Goal: Task Accomplishment & Management: Manage account settings

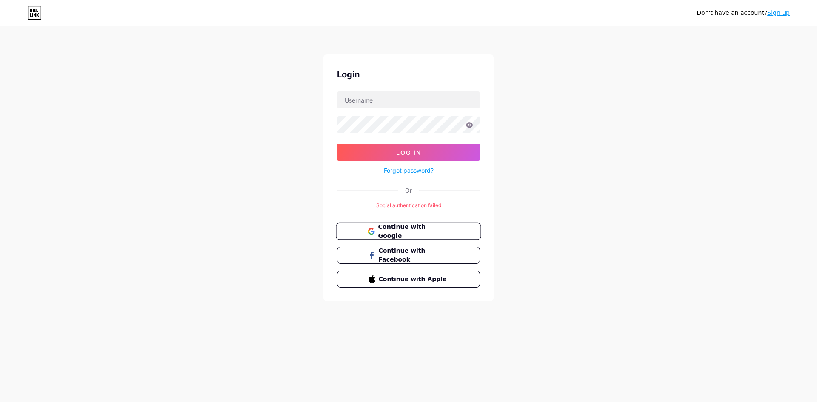
click at [462, 229] on button "Continue with Google" at bounding box center [408, 231] width 145 height 17
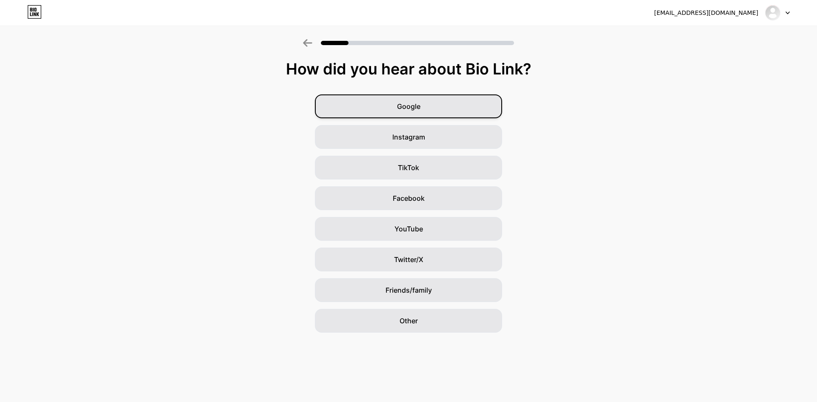
click at [432, 113] on div "Google" at bounding box center [408, 106] width 187 height 24
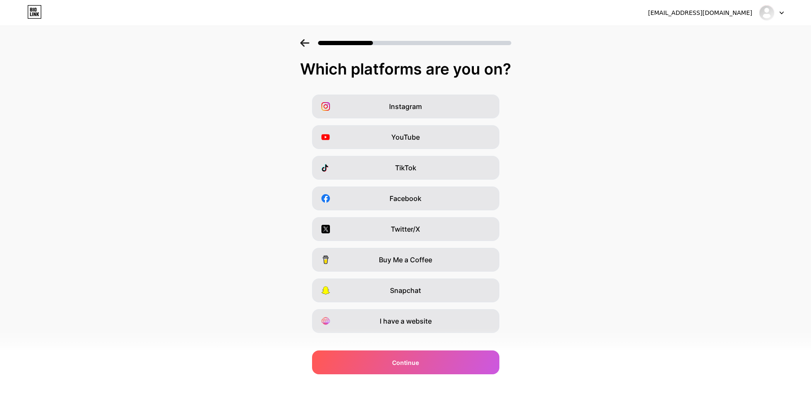
drag, startPoint x: 306, startPoint y: 67, endPoint x: 511, endPoint y: 60, distance: 204.8
click at [511, 60] on div "Which platforms are you on?" at bounding box center [406, 68] width 794 height 17
click at [515, 64] on div "Which platforms are you on?" at bounding box center [406, 68] width 794 height 17
drag, startPoint x: 514, startPoint y: 65, endPoint x: 306, endPoint y: 74, distance: 208.3
click at [306, 74] on div "Which platforms are you on?" at bounding box center [406, 68] width 794 height 17
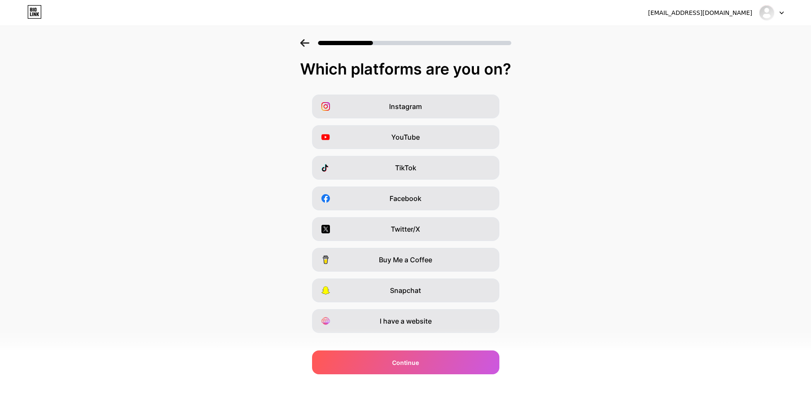
click at [306, 71] on div "Which platforms are you on?" at bounding box center [406, 68] width 794 height 17
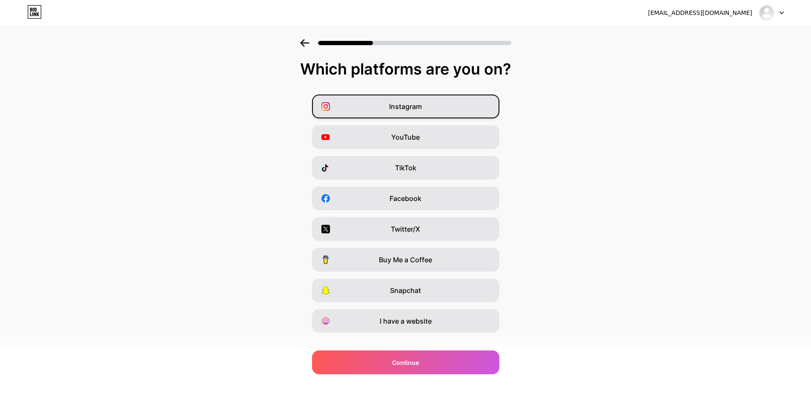
click at [413, 114] on div "Instagram" at bounding box center [405, 106] width 187 height 24
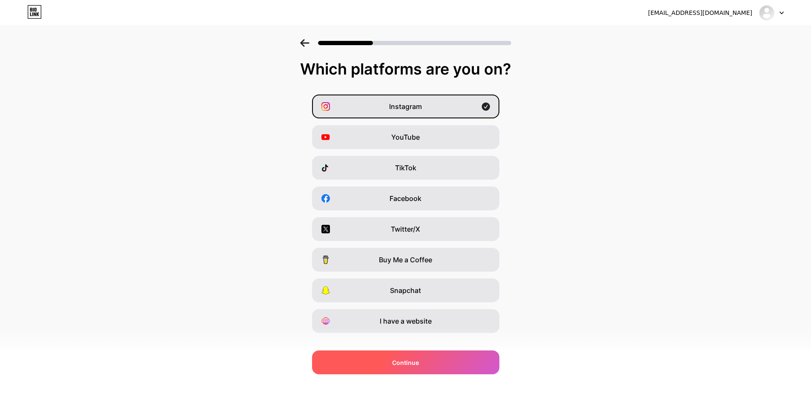
click at [402, 359] on span "Continue" at bounding box center [405, 362] width 27 height 9
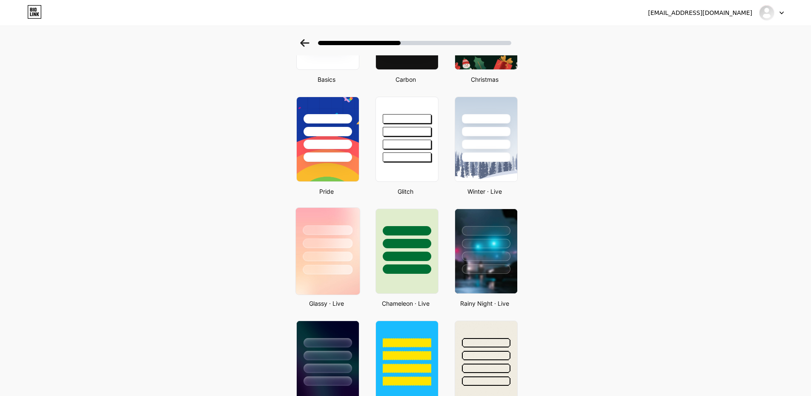
scroll to position [128, 0]
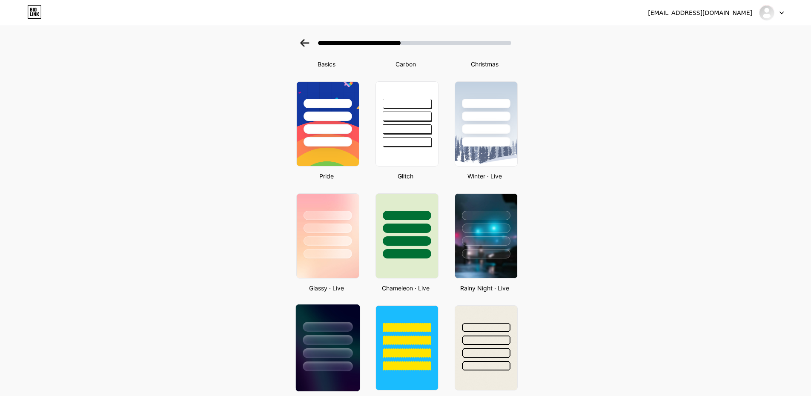
click at [333, 323] on div at bounding box center [328, 327] width 50 height 10
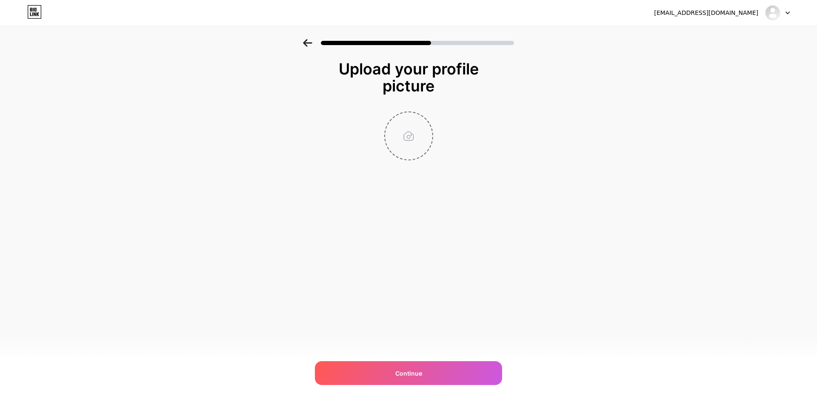
click at [399, 117] on input "file" at bounding box center [408, 135] width 47 height 47
type input "C:\fakepath\ĐẠI DIỆN RSM.png"
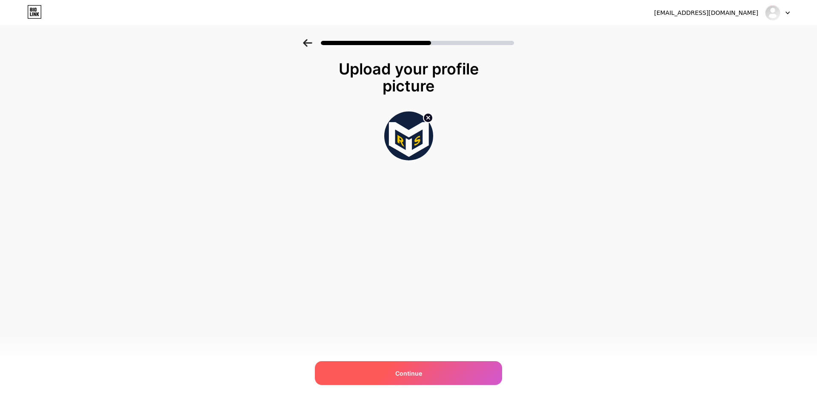
click at [448, 375] on div "Continue" at bounding box center [408, 373] width 187 height 24
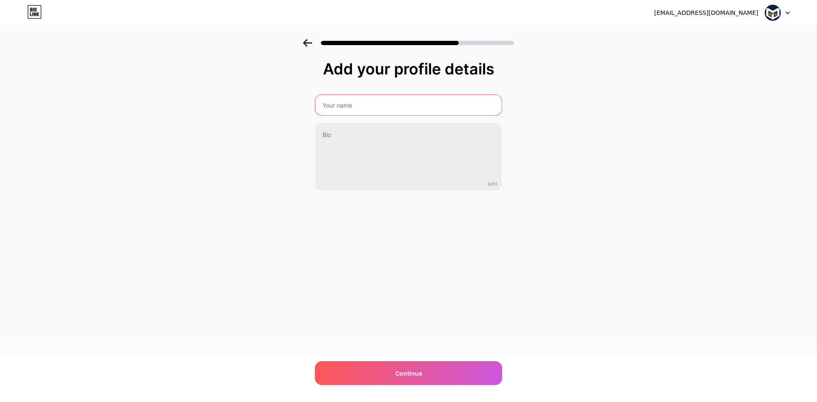
click at [386, 112] on input "text" at bounding box center [408, 105] width 186 height 20
type input "RSM Group"
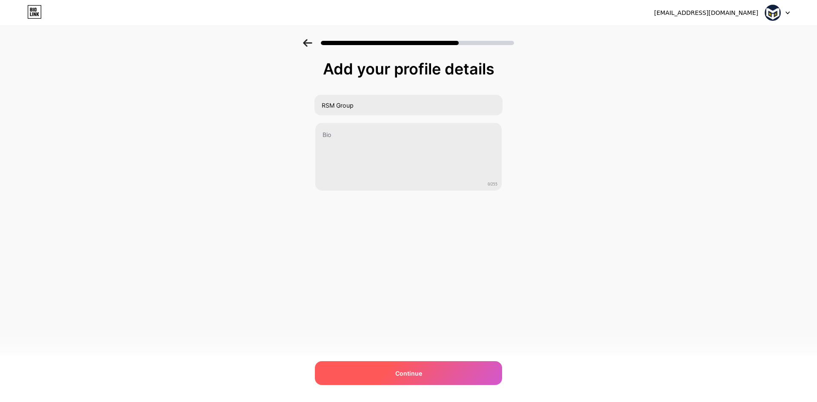
click at [418, 376] on span "Continue" at bounding box center [408, 373] width 27 height 9
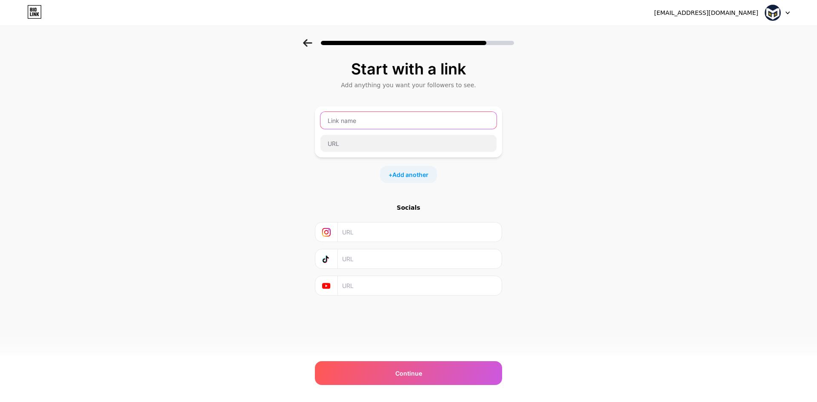
click at [396, 118] on input "text" at bounding box center [409, 120] width 176 height 17
click at [765, 16] on img at bounding box center [773, 13] width 16 height 16
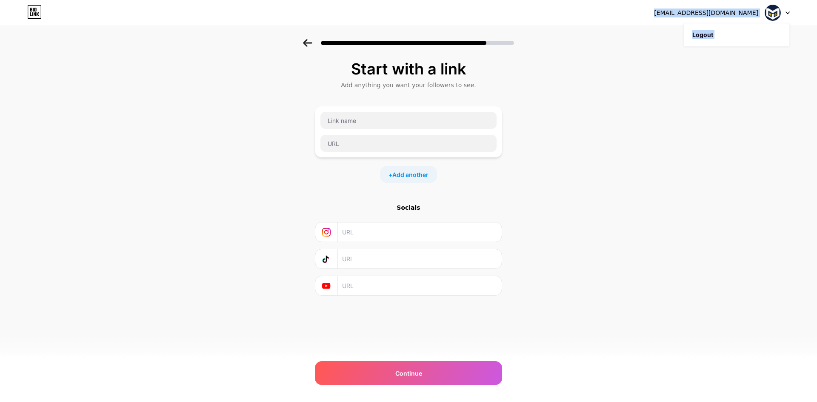
drag, startPoint x: 47, startPoint y: 10, endPoint x: 67, endPoint y: 26, distance: 24.9
click at [76, 0] on html "rsm.group.222@gmail.com Logout Link Copied Start with a link Add anything you w…" at bounding box center [408, 201] width 817 height 402
click at [29, 16] on div "rsm.group.222@gmail.com Logout" at bounding box center [408, 12] width 817 height 15
click at [33, 16] on icon at bounding box center [34, 12] width 14 height 14
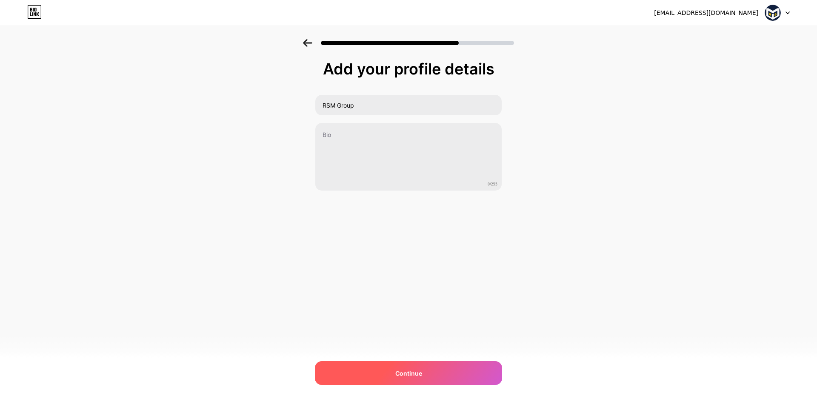
click at [401, 374] on span "Continue" at bounding box center [408, 373] width 27 height 9
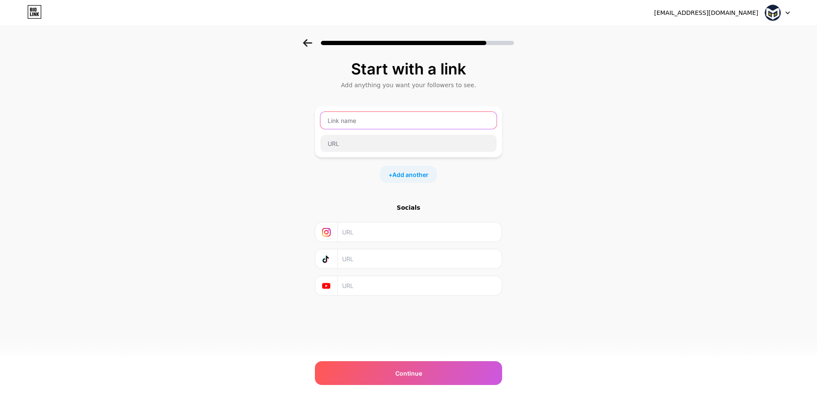
click at [373, 120] on input "text" at bounding box center [409, 120] width 176 height 17
click at [401, 176] on span "Add another" at bounding box center [410, 174] width 36 height 9
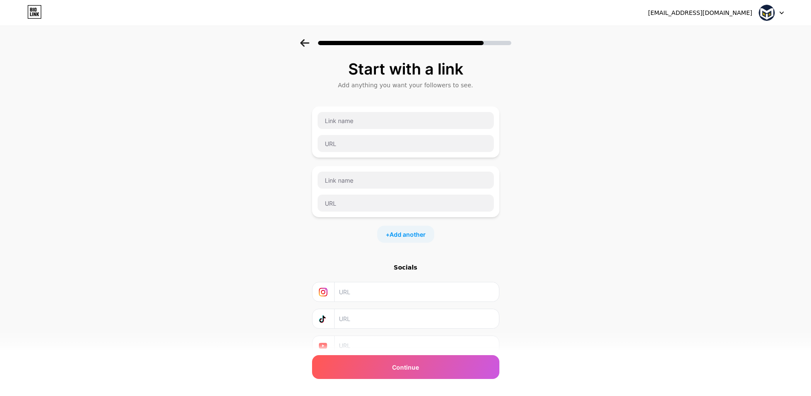
click at [378, 130] on div at bounding box center [405, 132] width 177 height 41
click at [384, 118] on input "text" at bounding box center [406, 120] width 176 height 17
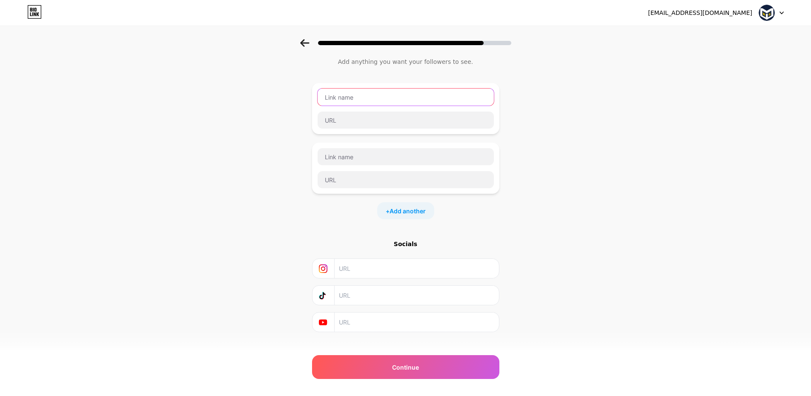
scroll to position [36, 0]
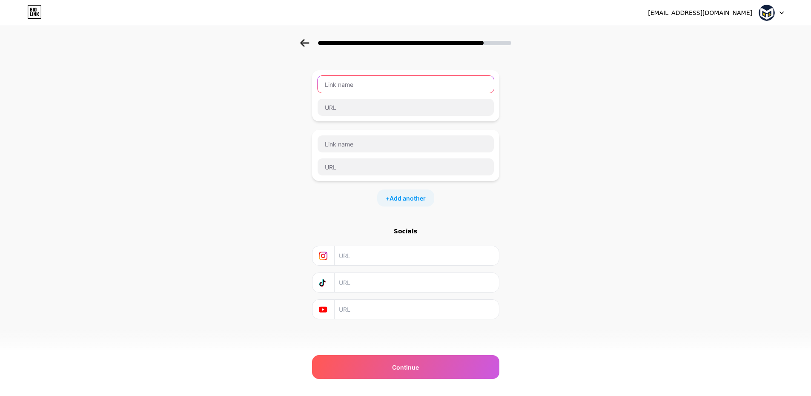
paste input "https://tr.ee/6lCGumEnJ_"
paste input "signal.group/#CjQKIHZTPRRS9PvsR8cDprm6CAZqY8zX-u8HDUeNdEL1BeUmEhBxsPFUJf8bL6nY-…"
type input "https://signal.group/#CjQKIHZTPRRS9PvsR8cDprm6CAZqY8zX-u8HDUeNdEL1BeUmEhBxsPFUJ…"
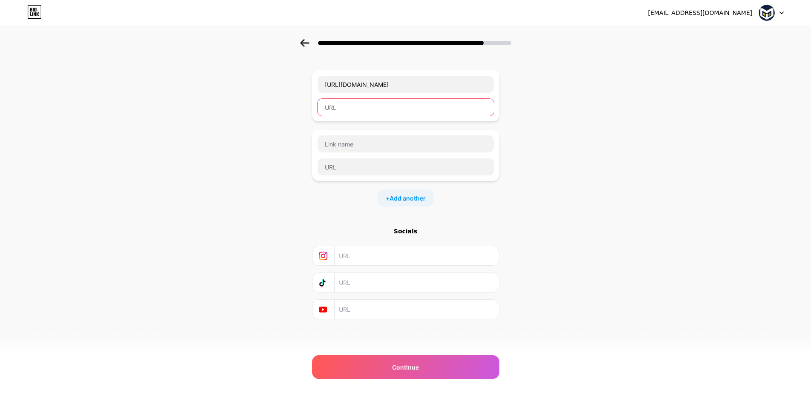
click at [363, 105] on input "text" at bounding box center [406, 107] width 176 height 17
paste input "https://signal.group/#CjQKIHZTPRRS9PvsR8cDprm6CAZqY8zX-u8HDUeNdEL1BeUmEhBxsPFUJ…"
type input "https://signal.group/#CjQKIHZTPRRS9PvsR8cDprm6CAZqY8zX-u8HDUeNdEL1BeUmEhBxsPFUJ…"
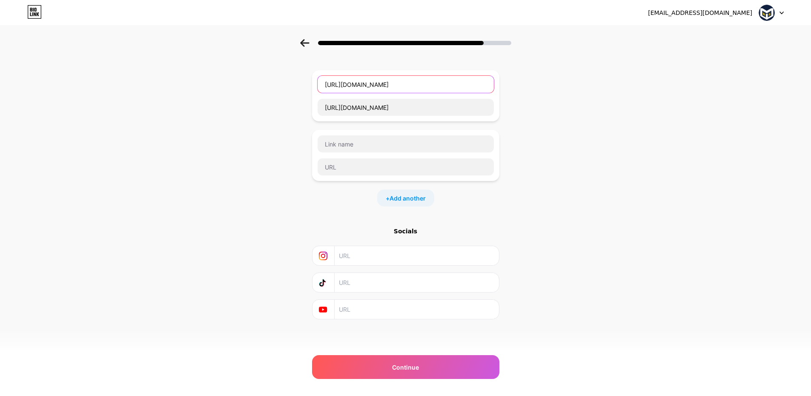
scroll to position [0, 0]
click at [368, 90] on input "https://signal.group/#CjQKIHZTPRRS9PvsR8cDprm6CAZqY8zX-u8HDUeNdEL1BeUmEhBxsPFUJ…" at bounding box center [406, 84] width 176 height 17
paste input "𝐏𝐚𝐲𝐩𝐚𝐥 𝐕𝐢ệ𝐭 𝐍𝐚𝐦"
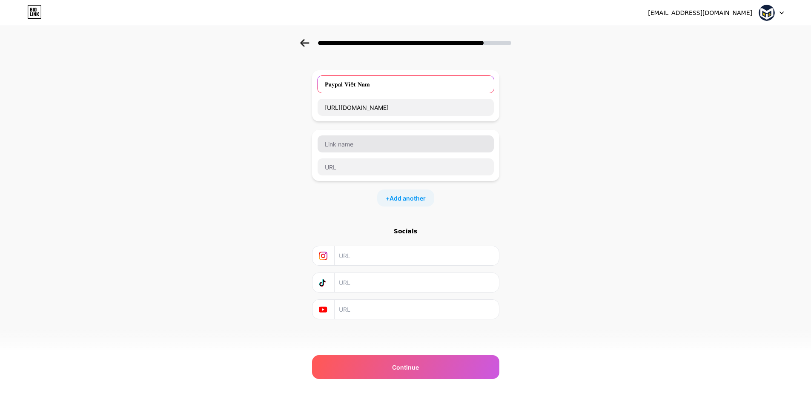
type input "𝐏𝐚𝐲𝐩𝐚𝐥 𝐕𝐢ệ𝐭 𝐍𝐚𝐦"
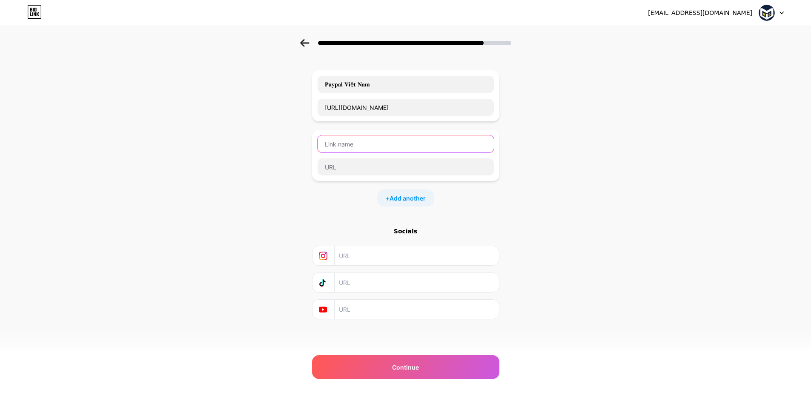
click at [361, 140] on input "text" at bounding box center [406, 143] width 176 height 17
paste input "𝐌𝐌𝐎 𝐔𝐧𝐝𝐞𝐫𝐠𝐫𝐨𝐮𝐧𝐝"
type input "𝐌𝐌𝐎 𝐔𝐧𝐝𝐞𝐫𝐠𝐫𝐨𝐮𝐧𝐝"
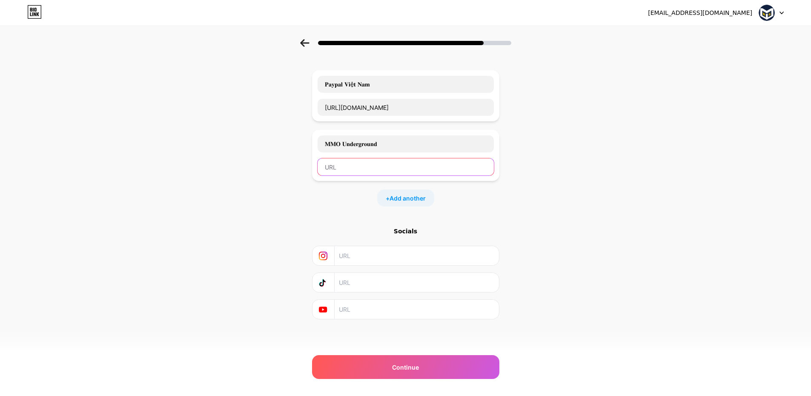
click at [346, 168] on input "text" at bounding box center [406, 166] width 176 height 17
paste input "https://signal.group/#CjQKIBUCXJH-KN8ai1R1_4G1kiPyjln4htcwuGnI8__kxeKiEhA1VzpT6…"
type input "https://signal.group/#CjQKIBUCXJH-KN8ai1R1_4G1kiPyjln4htcwuGnI8__kxeKiEhA1VzpT6…"
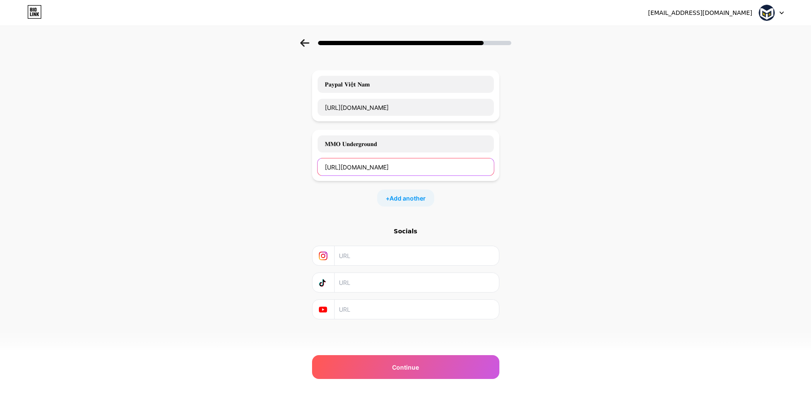
click at [416, 171] on input "https://signal.group/#CjQKIBUCXJH-KN8ai1R1_4G1kiPyjln4htcwuGnI8__kxeKiEhA1VzpT6…" at bounding box center [406, 166] width 176 height 17
click at [432, 162] on input "https://signal.group/#CjQKIBUCXJH-KN8ai1R1_4G1kiPyjln4htcwuGnI8__kxeKiEhA1VzpT6…" at bounding box center [406, 166] width 176 height 17
paste input "text"
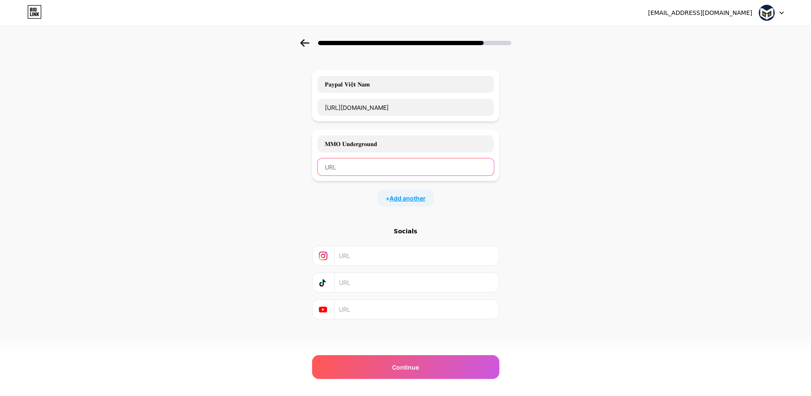
paste input "https://signal.group/#CjQKIBUCXJH-KN8ai1R1_4G1kiPyjln4htcwuGnI8__kxeKiEhA1VzpT6…"
type input "https://signal.group/#CjQKIBUCXJH-KN8ai1R1_4G1kiPyjln4htcwuGnI8__kxeKiEhA1VzpT6…"
click at [426, 197] on span "Add another" at bounding box center [407, 198] width 36 height 9
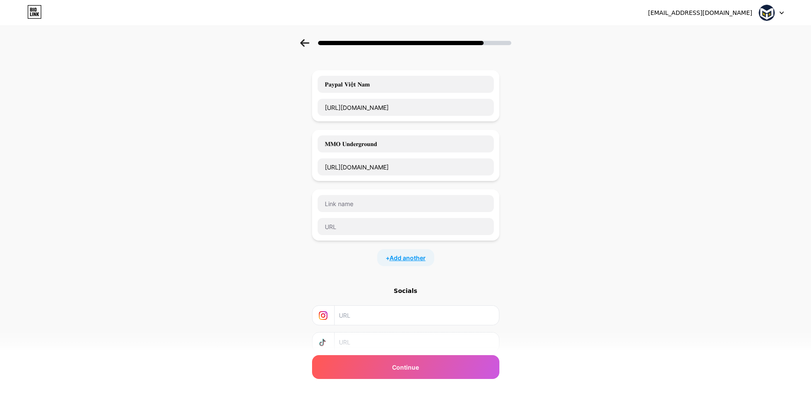
click at [405, 255] on span "Add another" at bounding box center [407, 257] width 36 height 9
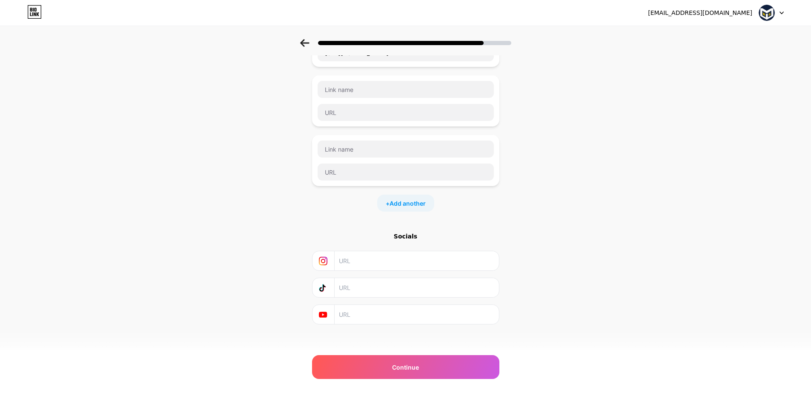
scroll to position [155, 0]
click at [409, 200] on span "Add another" at bounding box center [407, 198] width 36 height 9
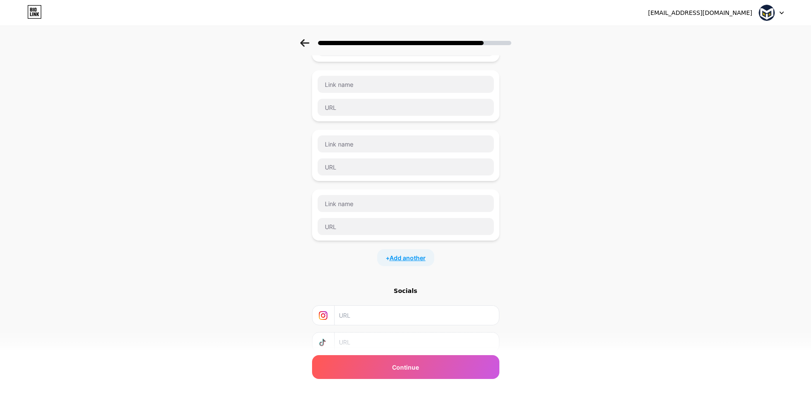
click at [408, 256] on span "Add another" at bounding box center [407, 257] width 36 height 9
click at [410, 196] on span "Add another" at bounding box center [407, 198] width 36 height 9
click at [408, 258] on span "Add another" at bounding box center [407, 257] width 36 height 9
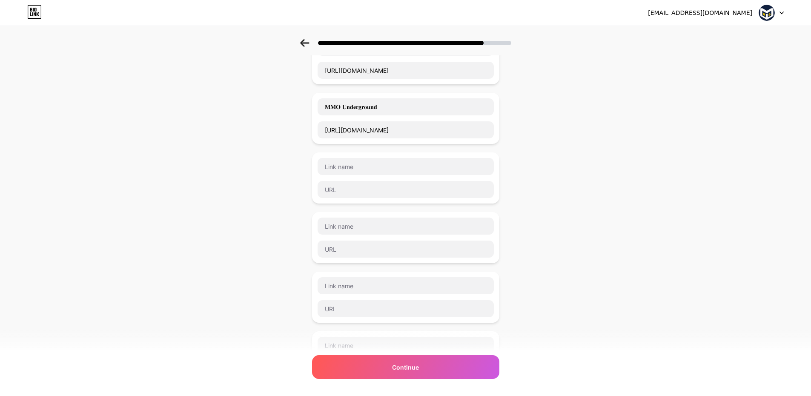
scroll to position [19, 0]
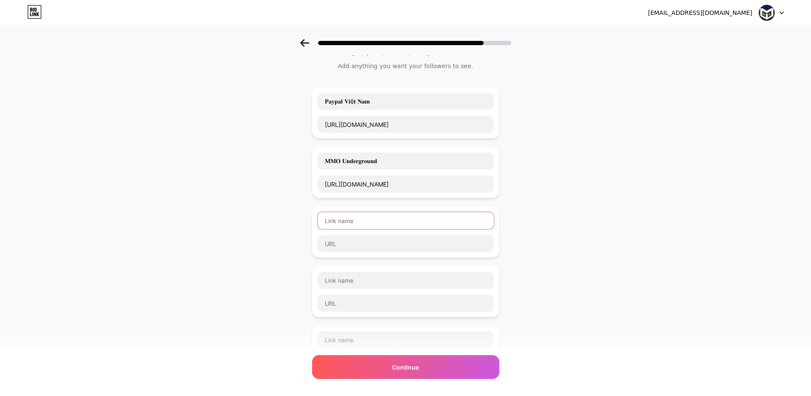
click at [363, 224] on input "text" at bounding box center [406, 220] width 176 height 17
paste input "𝐂𝐡𝐮𝐲ể𝐧 𝐓𝐢ề𝐧 𝐐𝐮ố𝐜 𝐓ế"
type input "𝐂𝐡𝐮𝐲ể𝐧 𝐓𝐢ề𝐧 𝐐𝐮ố𝐜 𝐓ế"
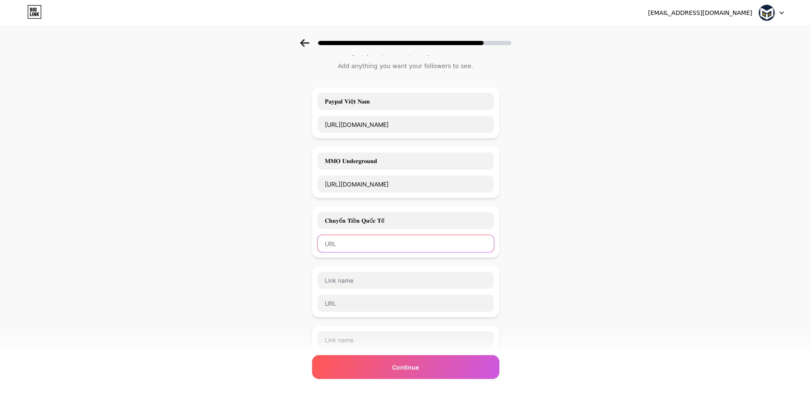
click at [345, 246] on input "text" at bounding box center [406, 243] width 176 height 17
paste input "CjQKIMleE37agY5npUwuMSajEjkB4zGvMuFZzsWkajifsOcBEhBkHPRWgviZY9M_co_9_Lsz"
type input "CjQKIMleE37agY5npUwuMSajEjkB4zGvMuFZzsWkajifsOcBEhBkHPRWgviZY9M_co_9_Lsz"
click at [209, 246] on div "Start with a link Add anything you want your followers to see. 𝐏𝐚𝐲𝐩𝐚𝐥 𝐕𝐢ệ𝐭 𝐍𝐚𝐦 …" at bounding box center [405, 378] width 811 height 716
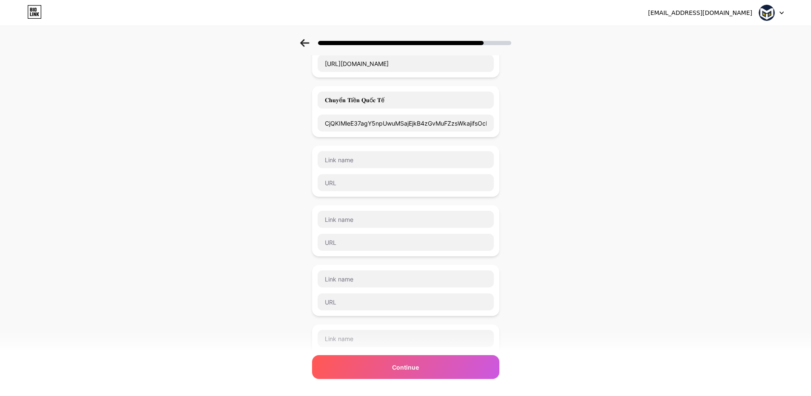
scroll to position [147, 0]
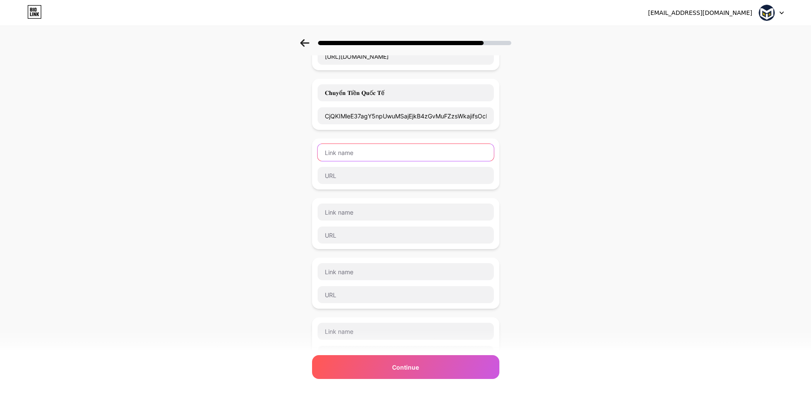
click at [348, 155] on input "text" at bounding box center [406, 152] width 176 height 17
paste input "𝐄𝐛𝐚𝐲 𝐕𝐢ệ𝐭 𝐍𝐚𝐦"
type input "𝐄𝐛𝐚𝐲 𝐕𝐢ệ𝐭 𝐍𝐚𝐦"
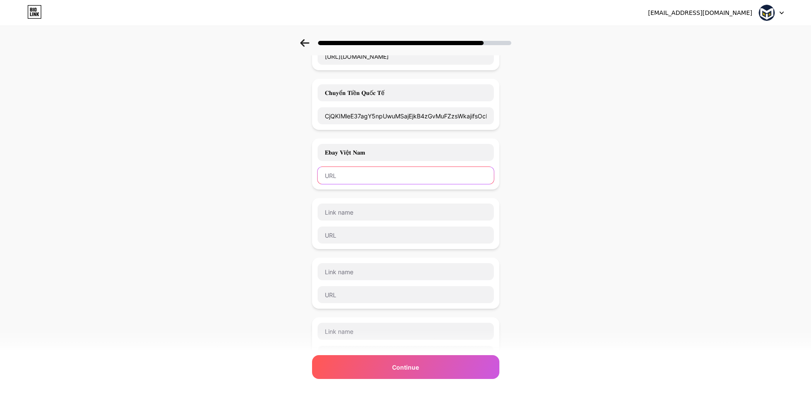
click at [399, 175] on input "text" at bounding box center [406, 175] width 176 height 17
paste input "https://signal.group/#CjQKINxEn7gSlhl9TxbOIrf7ZB-sUxwPnNcV102twItT2QjhEhD2-vFJ7…"
type input "https://signal.group/#CjQKINxEn7gSlhl9TxbOIrf7ZB-sUxwPnNcV102twItT2QjhEhD2-vFJ7…"
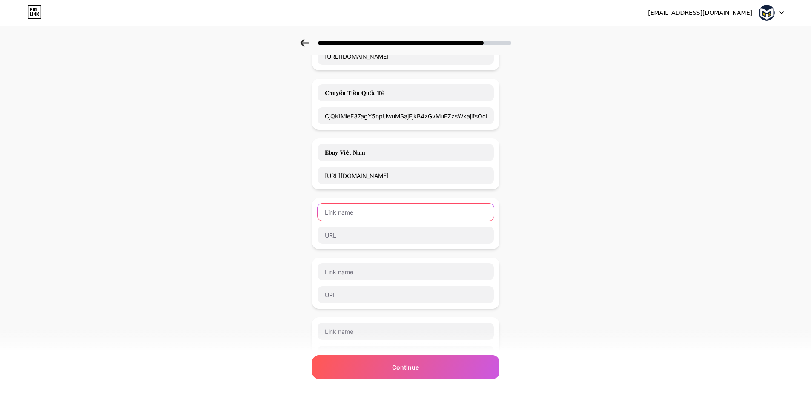
click at [358, 216] on input "text" at bounding box center [406, 211] width 176 height 17
paste input "𝐒𝐡𝐨𝐩𝐢𝐟𝐲 𝐕𝐢ệ𝐭 𝐍𝐚𝐦"
type input "𝐒𝐡𝐨𝐩𝐢𝐟𝐲 𝐕𝐢ệ𝐭 𝐍𝐚𝐦"
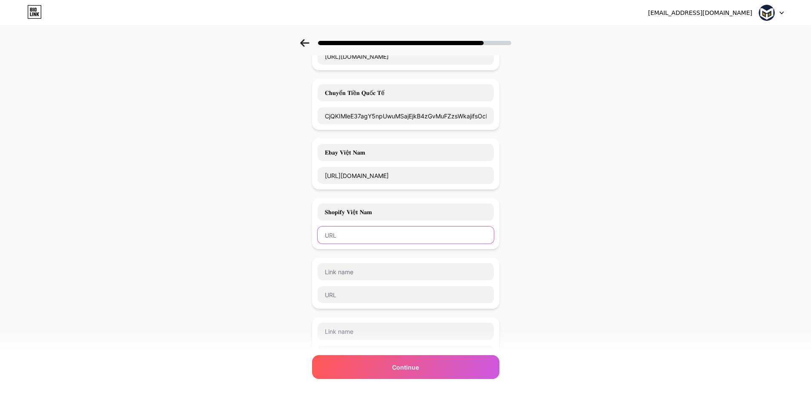
click at [360, 235] on input "text" at bounding box center [406, 234] width 176 height 17
paste input "https://signal.group/#CjQKIOGeHbsnqBBj1Rz3ZEqNcaV_CV5Gaj4ffN5gzpPepsoCEhBwpKfTj…"
type input "https://signal.group/#CjQKIOGeHbsnqBBj1Rz3ZEqNcaV_CV5Gaj4ffN5gzpPepsoCEhBwpKfTj…"
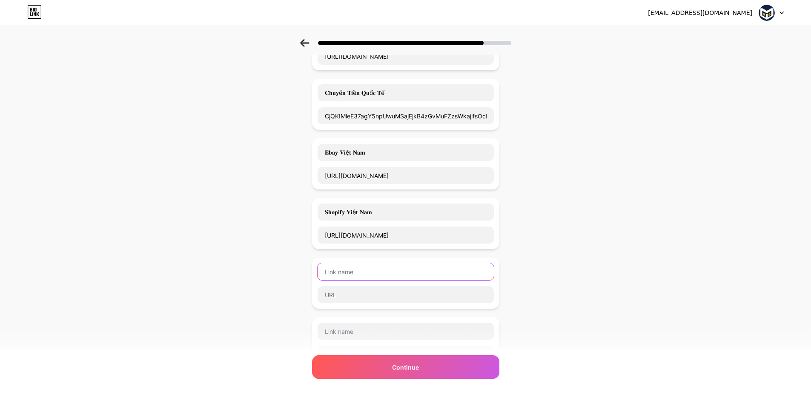
click at [344, 266] on input "text" at bounding box center [406, 271] width 176 height 17
paste input "𝐌𝐌𝐎 𝐄𝐱𝐜𝐡𝐚𝐧𝐠𝐞"
type input "𝐌𝐌𝐎 𝐄𝐱𝐜𝐡𝐚𝐧𝐠𝐞"
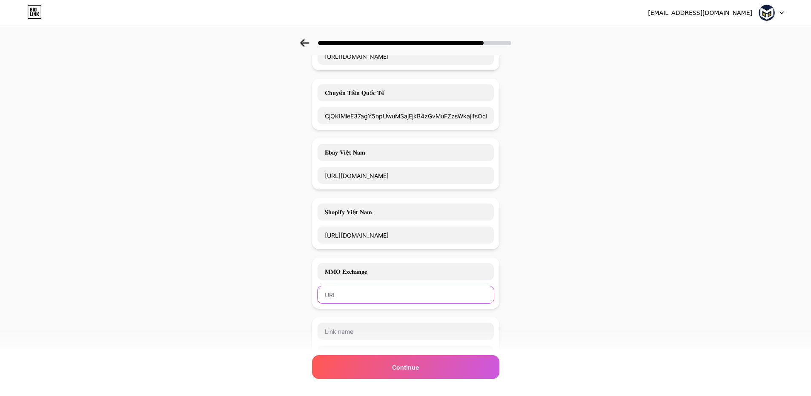
click at [364, 289] on input "text" at bounding box center [406, 294] width 176 height 17
paste input "https://signal.group/#CjQKIBEURhH9ch5zYeJeimEdnsWIfVOQkVBn0zVlzbcpLErWEhBYYqvHR…"
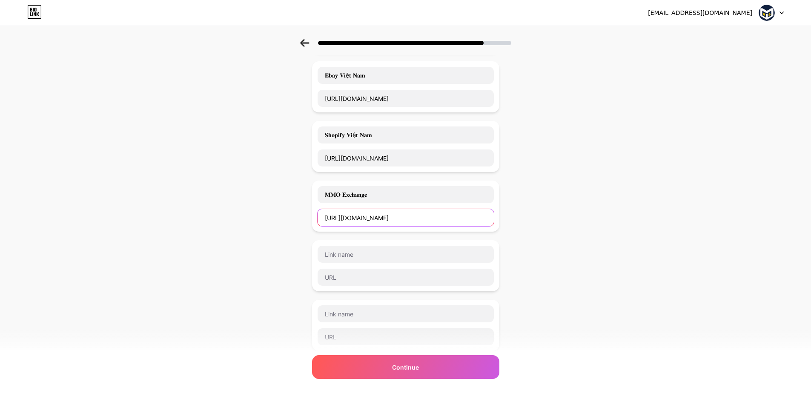
scroll to position [275, 0]
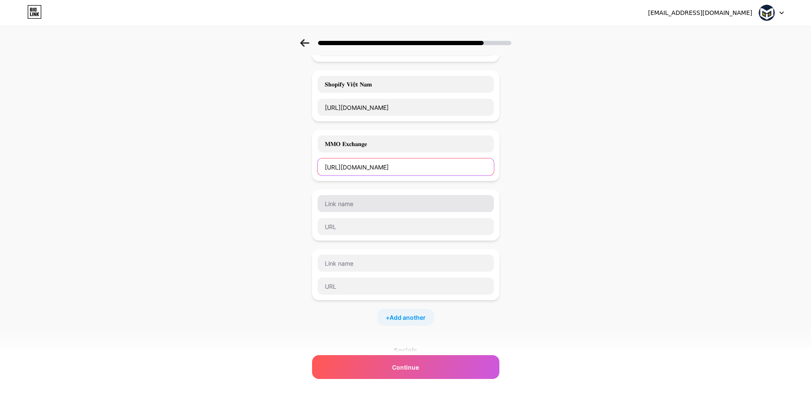
type input "https://signal.group/#CjQKIBEURhH9ch5zYeJeimEdnsWIfVOQkVBn0zVlzbcpLErWEhBYYqvHR…"
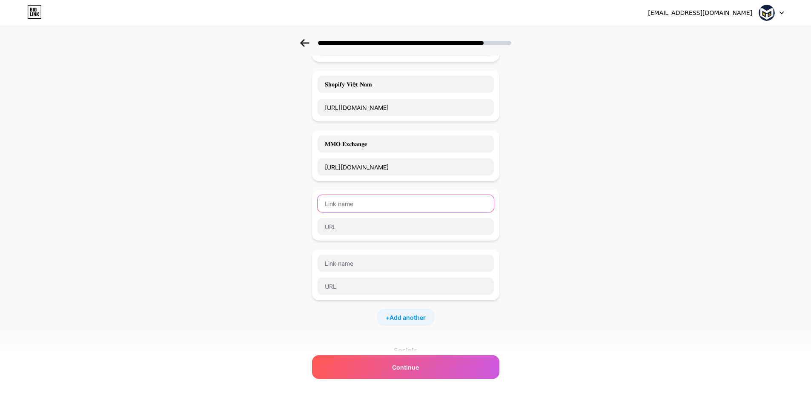
click at [371, 207] on input "text" at bounding box center [406, 203] width 176 height 17
paste input "𝐌𝐮𝐚 𝐛á𝐧 𝐆𝐢𝐟𝐭𝐜𝐚𝐫𝐝"
type input "𝐌𝐮𝐚 𝐛á𝐧 𝐆𝐢𝐟𝐭𝐜𝐚𝐫𝐝"
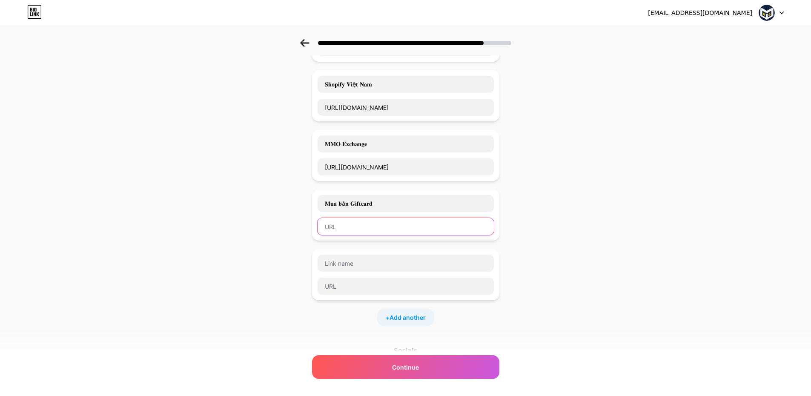
click at [365, 232] on input "text" at bounding box center [406, 226] width 176 height 17
paste input "https://signal.group/#CjQKIGmT1vTD5__b4VBUVv8FAYLmi_zQBcOQbXFSha2wX6GxEhAUQp21o…"
type input "https://signal.group/#CjQKIGmT1vTD5__b4VBUVv8FAYLmi_zQBcOQbXFSha2wX6GxEhAUQp21o…"
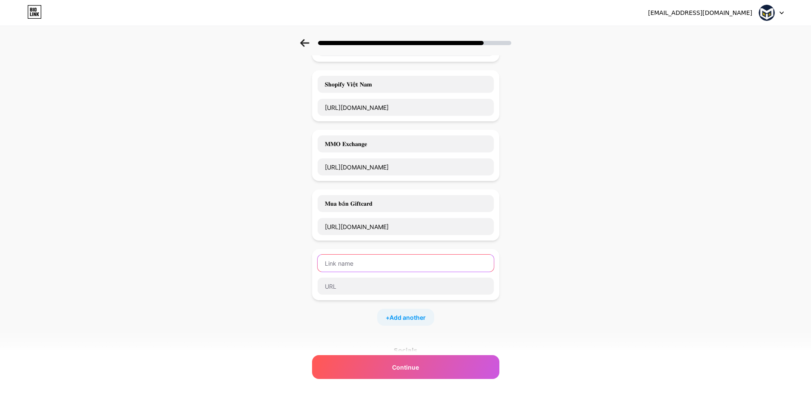
click at [348, 268] on input "text" at bounding box center [406, 263] width 176 height 17
paste input "𝐂𝐡𝐞𝐜𝐤𝐨𝐮𝐭"
type input "𝐂𝐡𝐞𝐜𝐤𝐨𝐮𝐭"
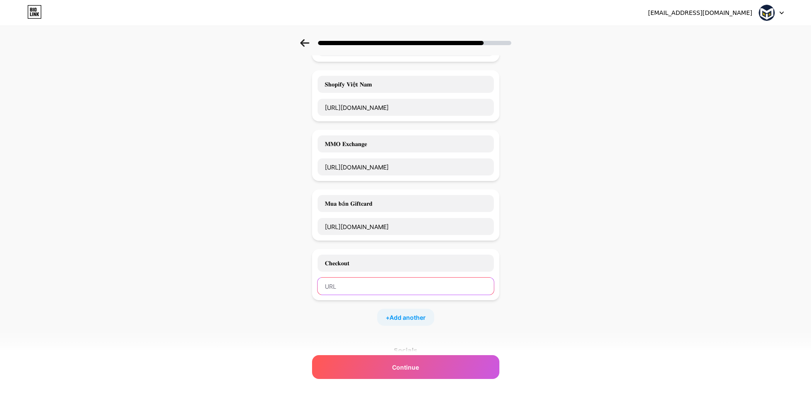
click at [365, 282] on input "text" at bounding box center [406, 286] width 176 height 17
paste input "https://signal.group/#CjQKIKQugi8SHeCjo1OFBCBOLdNg1BzJ5tP_CmtPm26QG8r7EhC5Cl6Nr…"
type input "https://signal.group/#CjQKIKQugi8SHeCjo1OFBCBOLdNg1BzJ5tP_CmtPm26QG8r7EhC5Cl6Nr…"
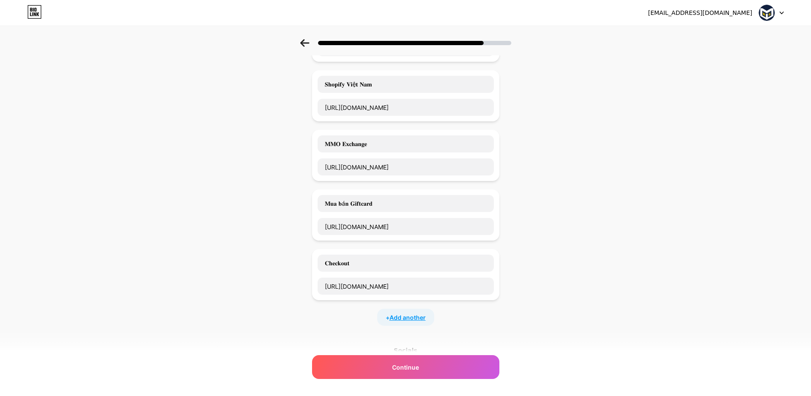
click at [395, 313] on span "Add another" at bounding box center [407, 317] width 36 height 9
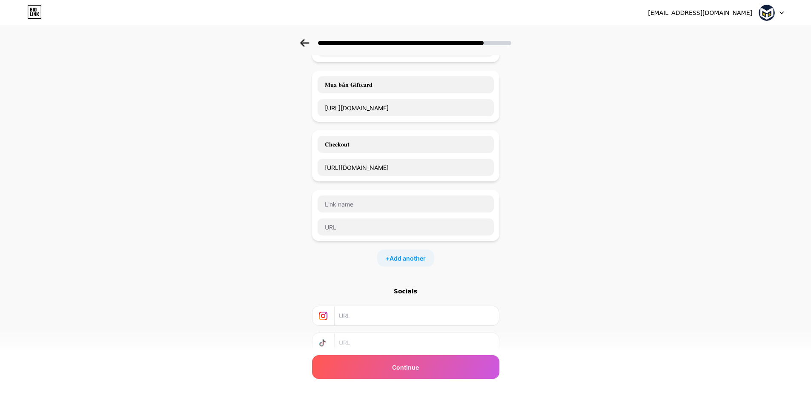
scroll to position [402, 0]
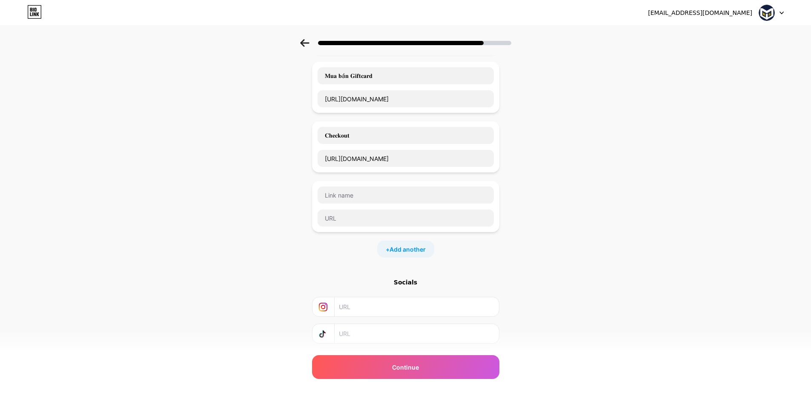
click at [410, 246] on span "Add another" at bounding box center [407, 249] width 36 height 9
click at [408, 311] on span "Add another" at bounding box center [407, 308] width 36 height 9
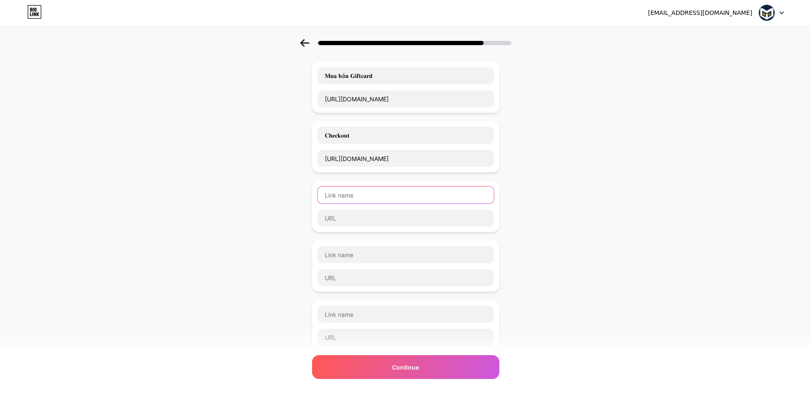
click at [372, 193] on input "text" at bounding box center [406, 194] width 176 height 17
paste input "𝐂ộ𝐧𝐠 Đồ𝐧𝐠 𝐌𝐌𝐎 𝐕𝐢ệ𝐭 𝐍𝐚𝐦"
type input "𝐂ộ𝐧𝐠 Đồ𝐧𝐠 𝐌𝐌𝐎 𝐕𝐢ệ𝐭 𝐍𝐚𝐦"
click at [381, 227] on div "𝐂ộ𝐧𝐠 Đồ𝐧𝐠 𝐌𝐌𝐎 𝐕𝐢ệ𝐭 𝐍𝐚𝐦" at bounding box center [405, 206] width 187 height 51
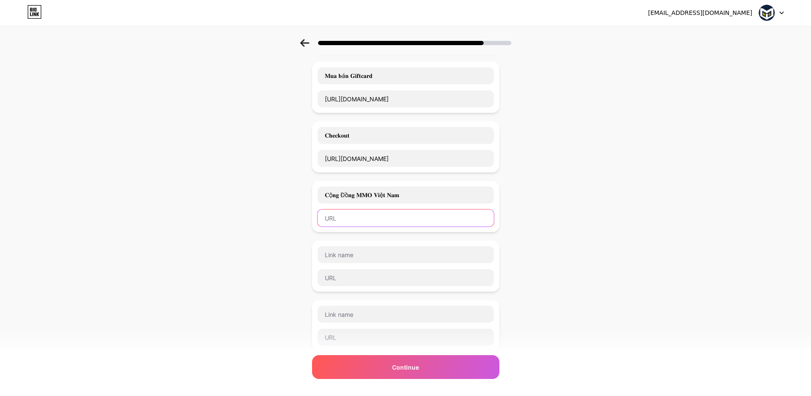
click at [385, 223] on input "text" at bounding box center [406, 217] width 176 height 17
paste input "https://signal.group/#CjQKIBu4wUWm36lug1fFHjsQxV5gOvBJaegYABY1EyA0CwcPEhD1Pgnez…"
type input "https://signal.group/#CjQKIBu4wUWm36lug1fFHjsQxV5gOvBJaegYABY1EyA0CwcPEhD1Pgnez…"
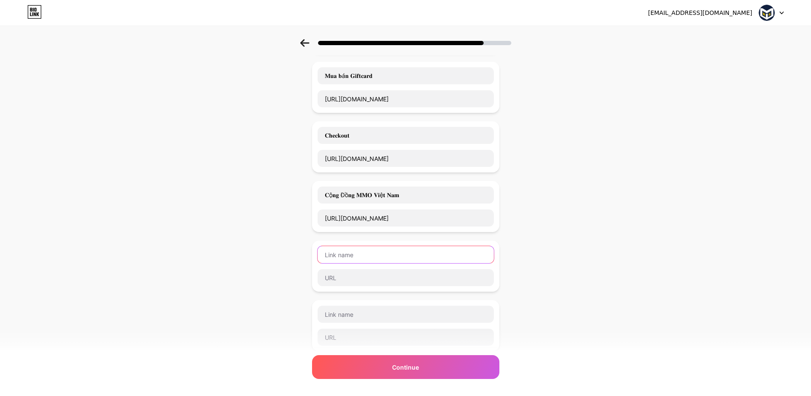
click at [375, 251] on input "text" at bounding box center [406, 254] width 176 height 17
paste input "𝐂ộ𝐧𝐠 Đồ𝐧𝐠 𝐀𝐦𝐚𝐳𝐨𝐧 𝐕𝐢ệ𝐭 𝐍𝐚𝐦"
type input "𝐂ộ𝐧𝐠 Đồ𝐧𝐠 𝐀𝐦𝐚𝐳𝐨𝐧 𝐕𝐢ệ𝐭 𝐍𝐚𝐦"
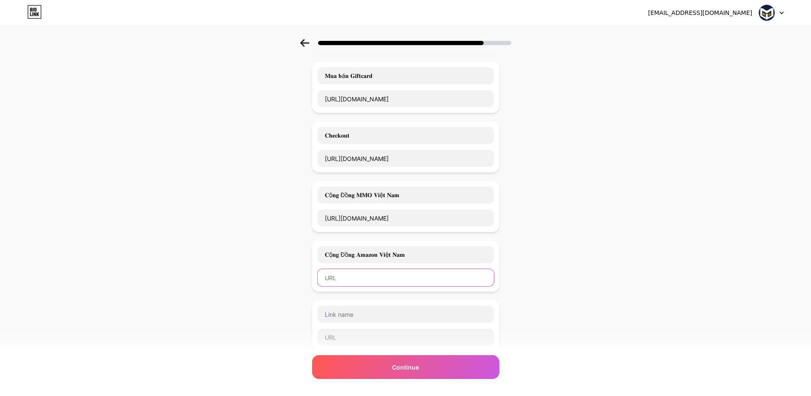
click at [363, 269] on input "text" at bounding box center [406, 277] width 176 height 17
paste input "https://signal.group/#CjQKIKKCKFd3W7y8uXGwT9IOQD4X6PAKCBcBB6WCaw_UXD_MEhAE2fYZX…"
type input "https://signal.group/#CjQKIKKCKFd3W7y8uXGwT9IOQD4X6PAKCBcBB6WCaw_UXD_MEhAE2fYZX…"
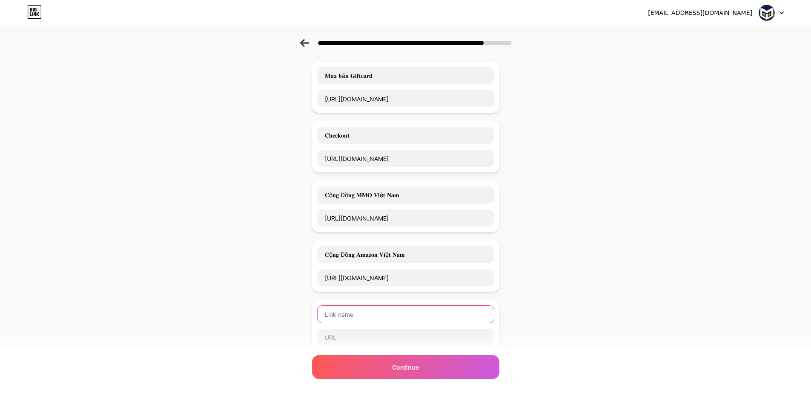
click at [357, 311] on input "text" at bounding box center [406, 314] width 176 height 17
paste input "𝐓ạ𝐨 𝐇𝐨á 𝐌𝐌𝐎"
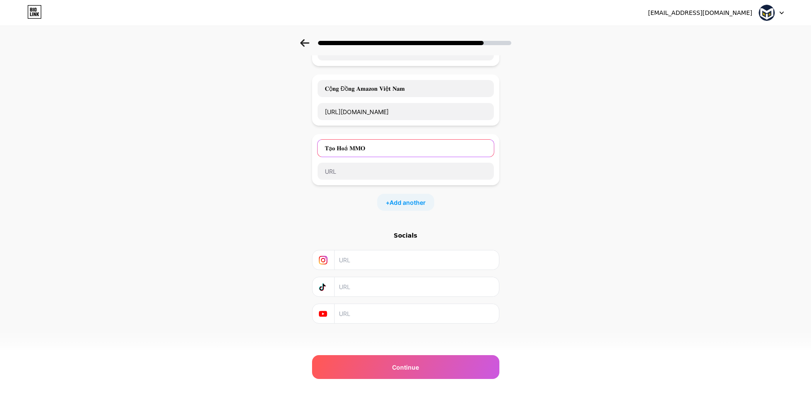
scroll to position [572, 0]
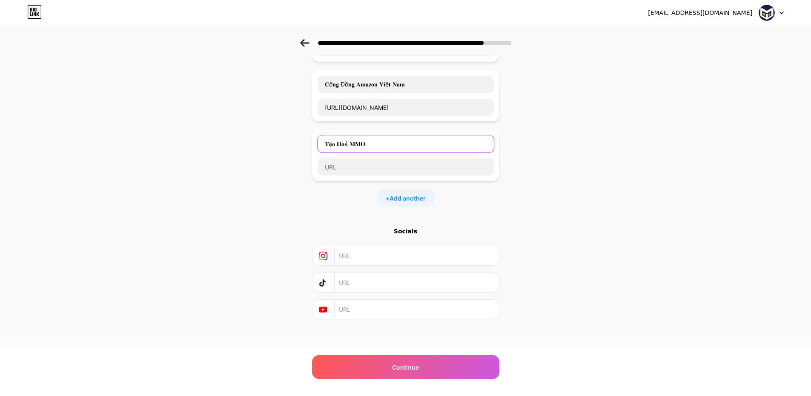
type input "𝐓ạ𝐨 𝐇𝐨á 𝐌𝐌𝐎"
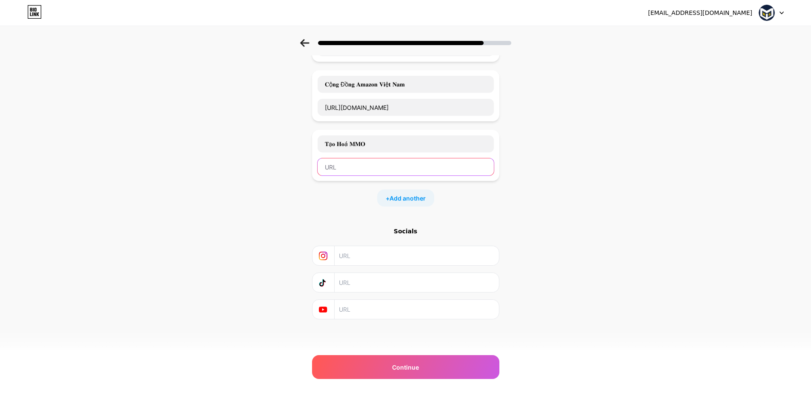
click at [352, 166] on input "text" at bounding box center [406, 166] width 176 height 17
paste input "https://signal.group/#CjQKIMe9gbh-EBP918NqikGpnwIzX7s570OshO0D7faV08ugEhC7DIPLX…"
type input "https://signal.group/#CjQKIMe9gbh-EBP918NqikGpnwIzX7s570OshO0D7faV08ugEhC7DIPLX…"
click at [397, 197] on span "Add another" at bounding box center [407, 198] width 36 height 9
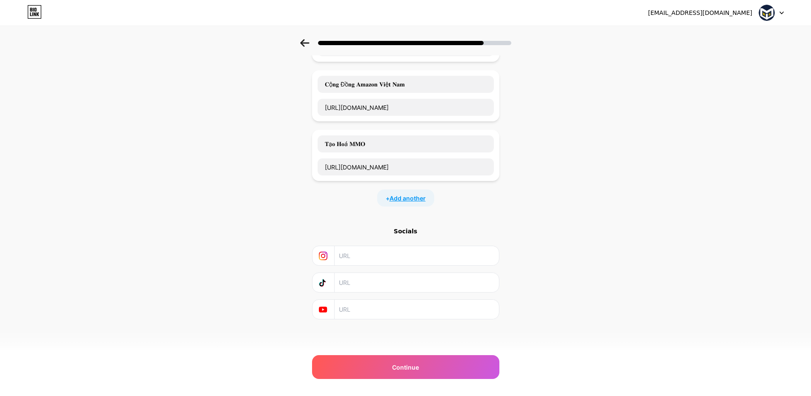
scroll to position [0, 0]
click at [411, 255] on span "Add another" at bounding box center [407, 257] width 36 height 9
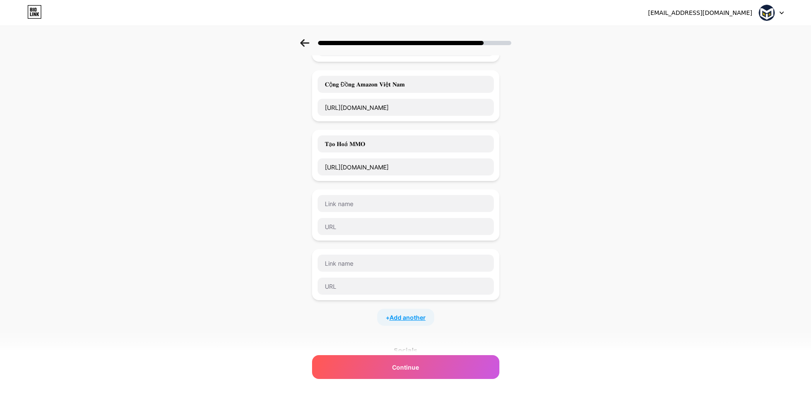
click at [409, 316] on span "Add another" at bounding box center [407, 317] width 36 height 9
click at [356, 204] on input "text" at bounding box center [406, 203] width 176 height 17
paste input "𝐂𝐡ợ 𝐔𝐆 𝐌𝐌𝐎"
type input "𝐂𝐡ợ 𝐔𝐆 𝐌𝐌𝐎"
click at [348, 218] on input "text" at bounding box center [406, 226] width 176 height 17
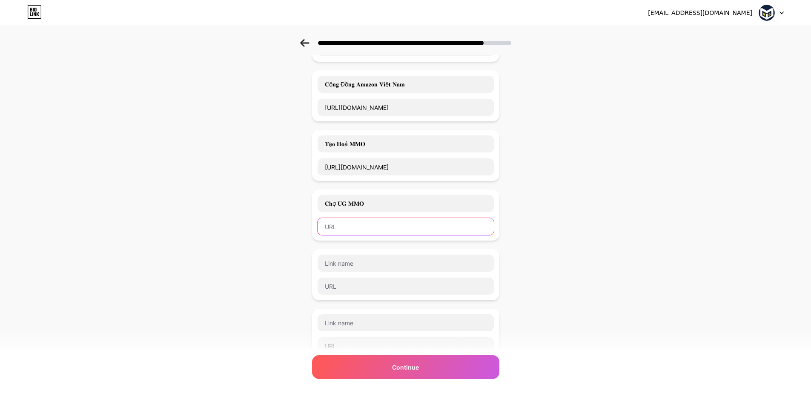
paste input "https://signal.group/#CjQKIBkD0n-WzBl8v9hRfwCYOc7LHPUU78k_liEQ3ZdyNsqLEhAthviz0…"
type input "https://signal.group/#CjQKIBkD0n-WzBl8v9hRfwCYOc7LHPUU78k_liEQ3ZdyNsqLEhAthviz0…"
click at [256, 223] on div "Start with a link Add anything you want your followers to see. 𝐏𝐚𝐲𝐩𝐚𝐥 𝐕𝐢ệ𝐭 𝐍𝐚𝐦 …" at bounding box center [405, 4] width 811 height 1074
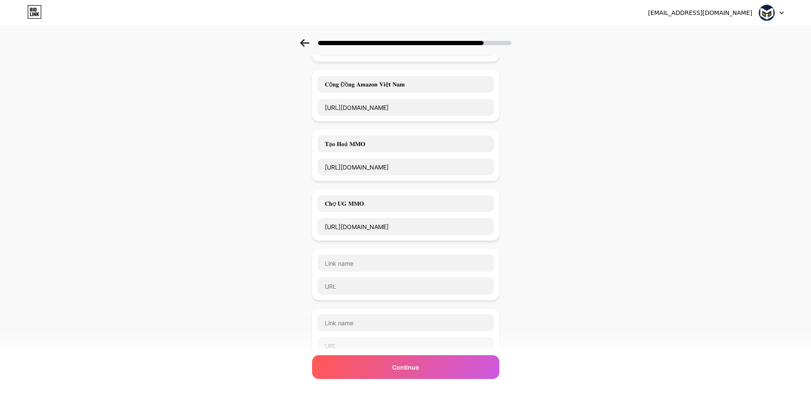
click at [373, 252] on div at bounding box center [405, 274] width 187 height 51
click at [371, 256] on input "text" at bounding box center [406, 263] width 176 height 17
paste input "𝐂ộ𝐧𝐠 Đồ𝐧𝐠 𝐃𝐫𝐨𝐩𝐬𝐡𝐢𝐩𝐩𝐢𝐧𝐠 𝐕𝐢ệ𝐭 𝐍𝐚𝐦"
type input "𝐂ộ𝐧𝐠 Đồ𝐧𝐠 𝐃𝐫𝐨𝐩𝐬𝐡𝐢𝐩𝐩𝐢𝐧𝐠 𝐕𝐢ệ𝐭 𝐍𝐚𝐦"
click at [388, 285] on input "text" at bounding box center [406, 286] width 176 height 17
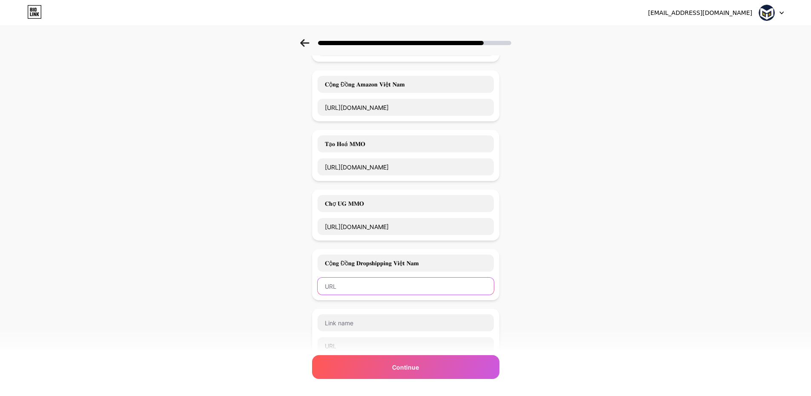
paste input "https://signal.group/#CjQKINv4aPdD3B2YWFr8XAFNC_J5xLxrDNFbTOoj5Ad2vfuwEhDvEwkJZ…"
type input "https://signal.group/#CjQKINv4aPdD3B2YWFr8XAFNC_J5xLxrDNFbTOoj5Ad2vfuwEhDvEwkJZ…"
click at [252, 245] on div "Start with a link Add anything you want your followers to see. 𝐏𝐚𝐲𝐩𝐚𝐥 𝐕𝐢ệ𝐭 𝐍𝐚𝐦 …" at bounding box center [405, 4] width 811 height 1074
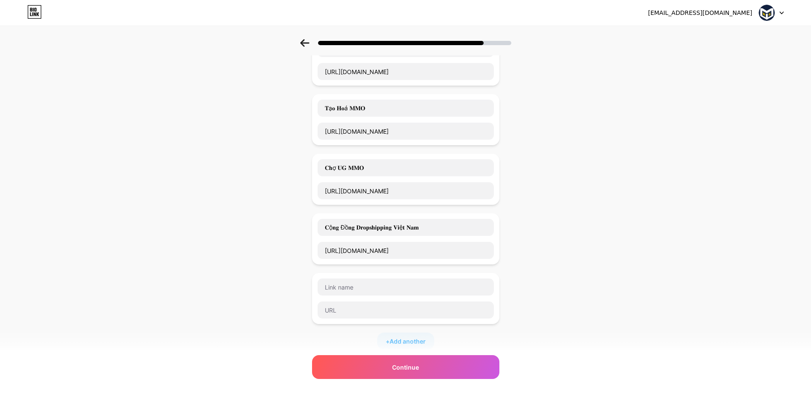
scroll to position [658, 0]
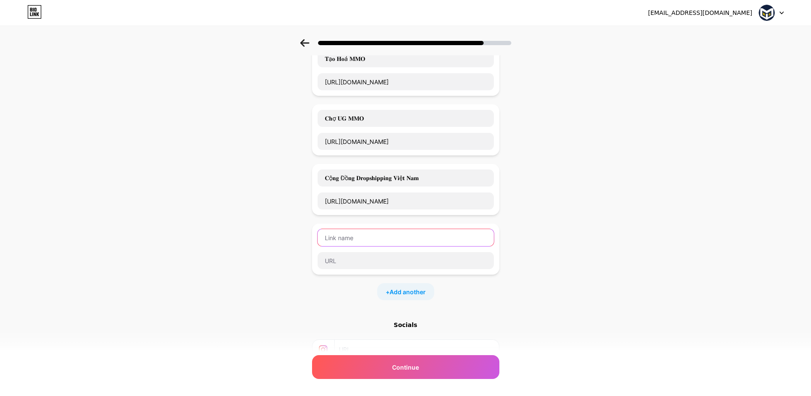
click at [380, 240] on input "text" at bounding box center [406, 237] width 176 height 17
paste input "𝐑𝐚𝐨 𝐕ặ𝐭 𝐌𝐌𝐎"
type input "𝐑𝐚𝐨 𝐕ặ𝐭 𝐌𝐌𝐎"
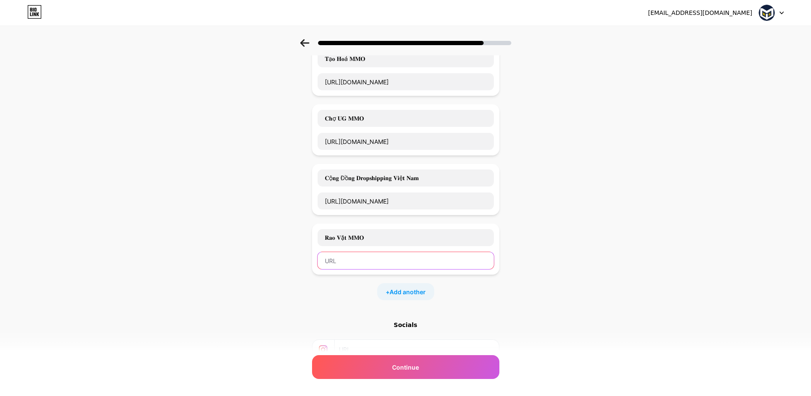
click at [348, 261] on input "text" at bounding box center [406, 260] width 176 height 17
paste input "https://signal.group/#CjQKIOtRbrwdoMu_vsdx2MJ8aIJNPWmjmq_Twkq2XFlC3f7tEhCTAZGSY…"
type input "https://signal.group/#CjQKIOtRbrwdoMu_vsdx2MJ8aIJNPWmjmq_Twkq2XFlC3f7tEhCTAZGSY…"
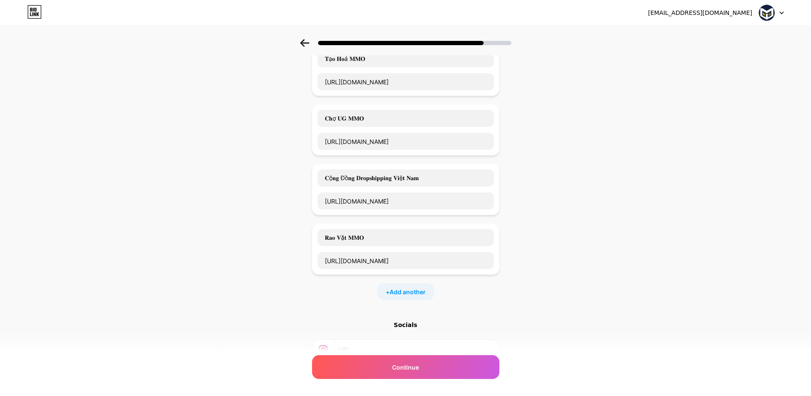
click at [387, 291] on div "+ Add another" at bounding box center [405, 291] width 57 height 17
click at [387, 293] on input "text" at bounding box center [406, 297] width 176 height 17
paste input "𝐀𝐜𝐜𝐨𝐮𝐧𝐭 𝐒𝐡𝐨𝐩𝐩𝐢𝐧𝐠"
type input "𝐀𝐜𝐜𝐨𝐮𝐧𝐭 𝐒𝐡𝐨𝐩𝐩𝐢𝐧𝐠"
click at [365, 313] on input "text" at bounding box center [406, 320] width 176 height 17
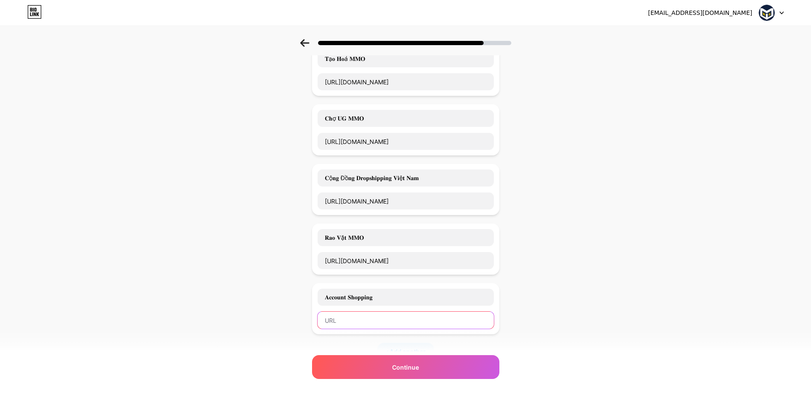
paste input "https://signal.group/#CjQKIEIQBIwQ7BU8cDXq57jJhu-2e_ifTM85vePb4bLsZARCEhCpQmNEJ…"
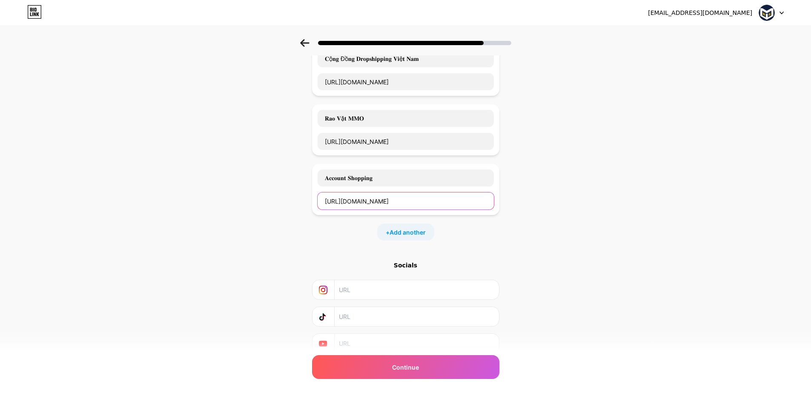
scroll to position [785, 0]
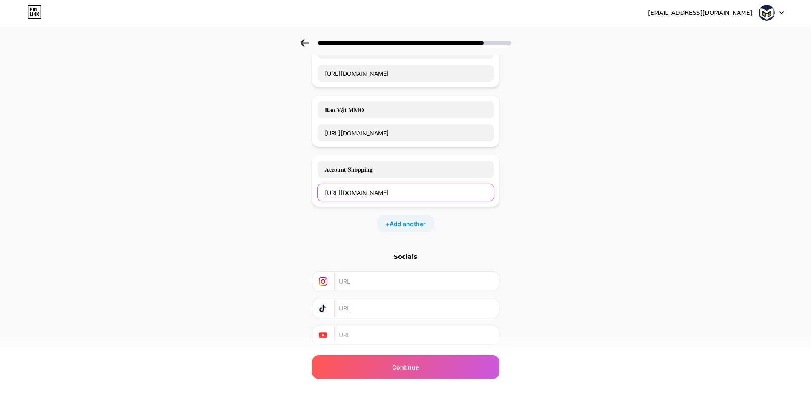
type input "https://signal.group/#CjQKIEIQBIwQ7BU8cDXq57jJhu-2e_ifTM85vePb4bLsZARCEhCpQmNEJ…"
click at [401, 229] on div "+ Add another" at bounding box center [405, 223] width 57 height 17
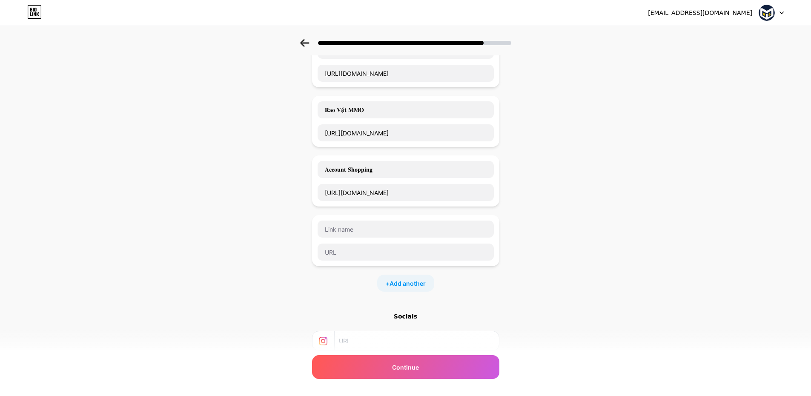
click at [411, 289] on div "+ Add another" at bounding box center [405, 283] width 57 height 17
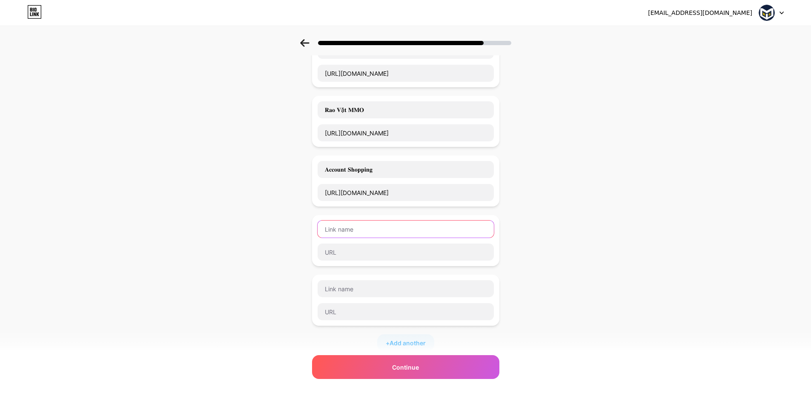
click at [363, 231] on input "text" at bounding box center [406, 228] width 176 height 17
paste input "𝐁𝐚𝐧𝐤 - 𝐀𝐩𝐩 - 𝐕í 𝐌𝐌𝐎"
type input "𝐁𝐚𝐧𝐤 - 𝐀𝐩𝐩 - 𝐕í 𝐌𝐌𝐎"
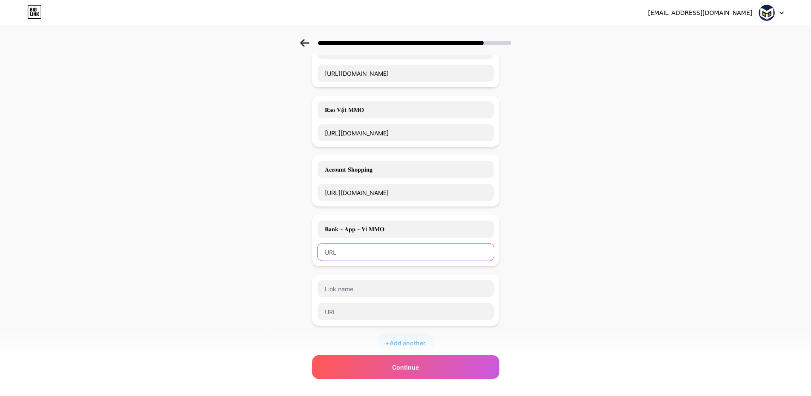
click at [383, 256] on input "text" at bounding box center [406, 251] width 176 height 17
paste input "https://signal.group/#CjQKIEabAUvDgWGngSGe558cOCmkXTycapRReLaM3guu-N0uEhAh59f1r…"
type input "https://signal.group/#CjQKIEabAUvDgWGngSGe558cOCmkXTycapRReLaM3guu-N0uEhAh59f1r…"
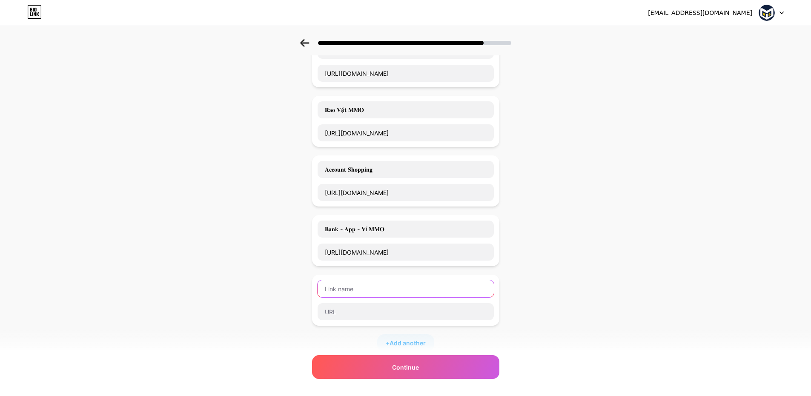
click at [379, 291] on input "text" at bounding box center [406, 288] width 176 height 17
paste input "𝐂ộ𝐧𝐠 Đồ𝐧𝐠 𝐖𝐢𝐬𝐞 𝐕𝐢ệ𝐭 𝐍𝐚𝐦"
type input "𝐂ộ𝐧𝐠 Đồ𝐧𝐠 𝐖𝐢𝐬𝐞 𝐕𝐢ệ𝐭 𝐍𝐚𝐦"
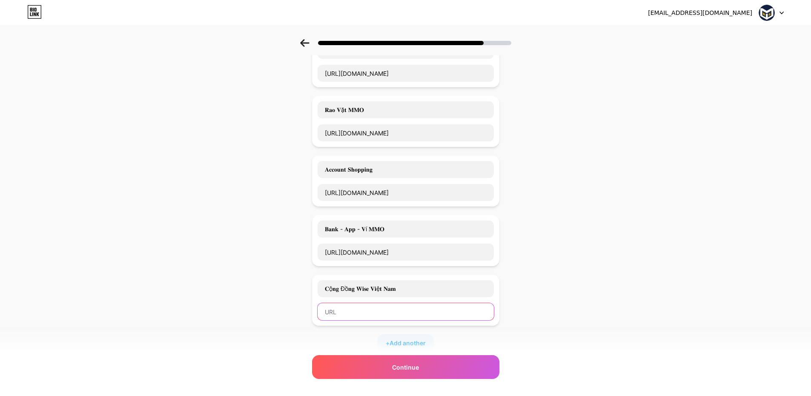
click at [376, 305] on input "text" at bounding box center [406, 311] width 176 height 17
paste input "https://signal.group/#CjQKID_N-S0wiNcfP0a2MsXzsU0lCWcY7OGn4Ds3Mru_BLWpEhC0WOMjo…"
type input "https://signal.group/#CjQKID_N-S0wiNcfP0a2MsXzsU0lCWcY7OGn4Ds3Mru_BLWpEhC0WOMjo…"
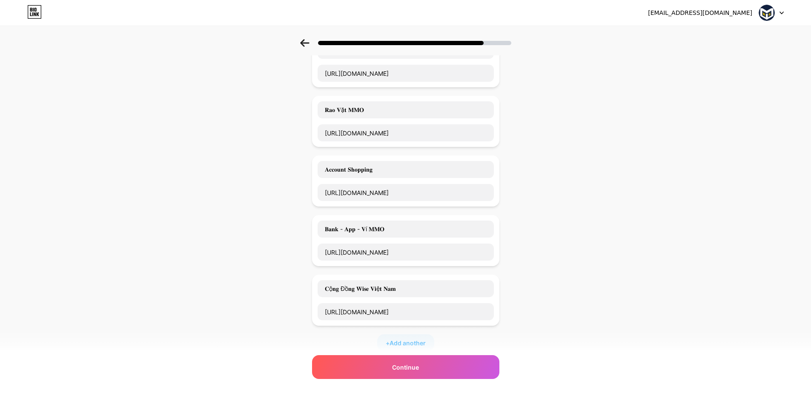
click at [383, 337] on div "+ Add another" at bounding box center [405, 342] width 57 height 17
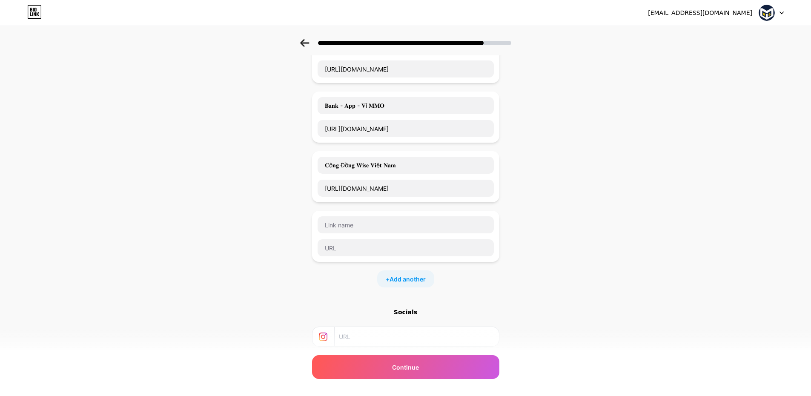
scroll to position [913, 0]
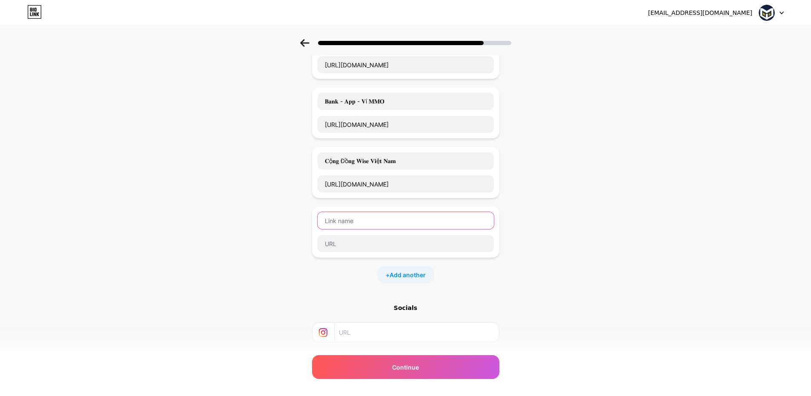
click at [370, 223] on input "text" at bounding box center [406, 220] width 176 height 17
paste input "𝐂𝐡ợ 𝐍𝐠𝐮𝐲ê𝐧 𝐋𝐢ệ𝐮 𝐌𝐌𝐎"
type input "𝐂𝐡ợ 𝐍𝐠𝐮𝐲ê𝐧 𝐋𝐢ệ𝐮 𝐌𝐌𝐎"
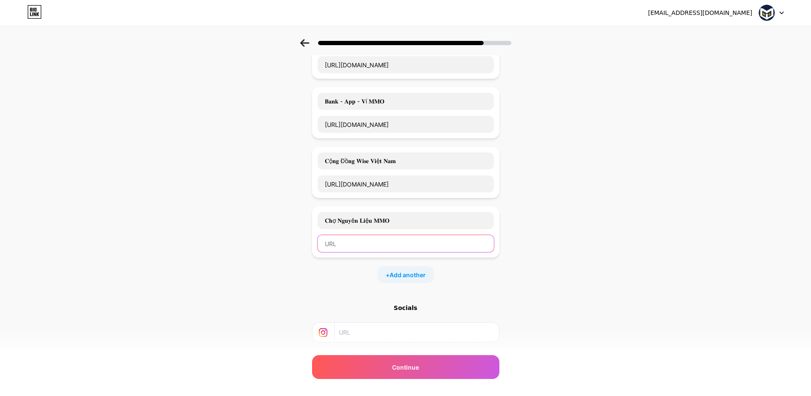
click at [411, 239] on input "text" at bounding box center [406, 243] width 176 height 17
paste input "https://signal.group/#CjQKIJRBjNGQ_2qWfK5tK3X8zLQW2U54bXm6CCGcPsncUlAFEhBVTZmP8…"
type input "https://signal.group/#CjQKIJRBjNGQ_2qWfK5tK3X8zLQW2U54bXm6CCGcPsncUlAFEhBVTZmP8…"
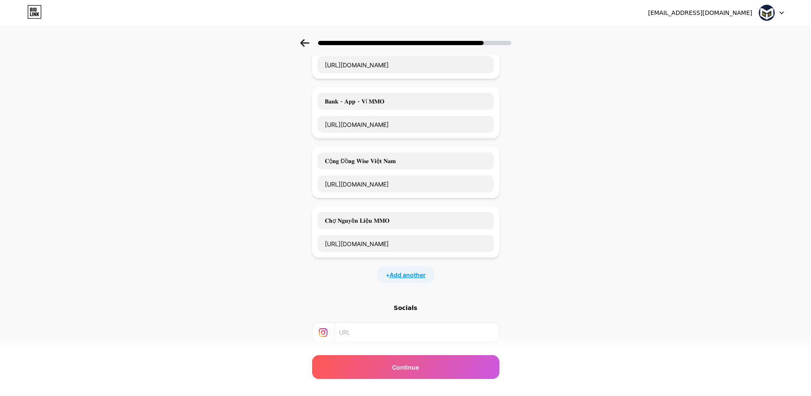
click at [400, 276] on span "Add another" at bounding box center [407, 274] width 36 height 9
click at [379, 308] on input "text" at bounding box center [406, 303] width 176 height 17
paste input "https://signal.group/#CjQKIAG-Ny-PM-TP4FyKuCJEzX39pqB8gvgryKDm-1KvPKCYEhAAmzPw4…"
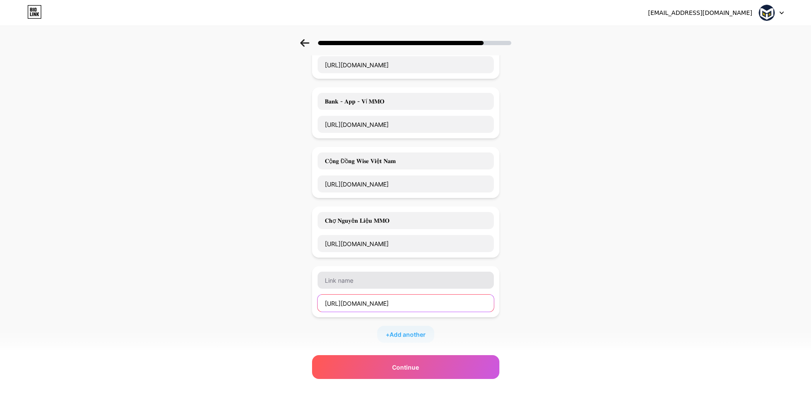
type input "https://signal.group/#CjQKIAG-Ny-PM-TP4FyKuCJEzX39pqB8gvgryKDm-1KvPKCYEhAAmzPw4…"
click at [414, 303] on input "https://signal.group/#CjQKIAG-Ny-PM-TP4FyKuCJEzX39pqB8gvgryKDm-1KvPKCYEhAAmzPw4…" at bounding box center [406, 303] width 176 height 17
click at [383, 303] on input "https://signal.group/#CjQKIAG-Ny-PM-TP4FyKuCJEzX39pqB8gvgryKDm-1KvPKCYEhAAmzPw4…" at bounding box center [406, 303] width 176 height 17
paste input "https://signal.group/#CjQKIAG-Ny-PM-TP4FyKuCJEzX39pqB8gvgryKDm-1KvPKCYEhAAmzPw4…"
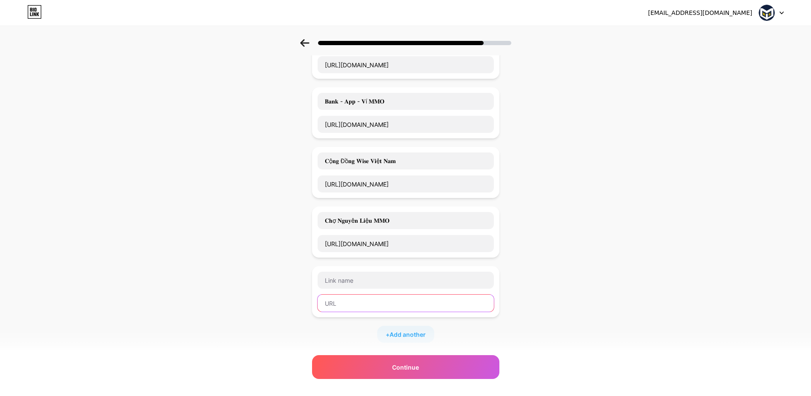
type input "https://signal.group/#CjQKIAG-Ny-PM-TP4FyKuCJEzX39pqB8gvgryKDm-1KvPKCYEhAAmzPw4…"
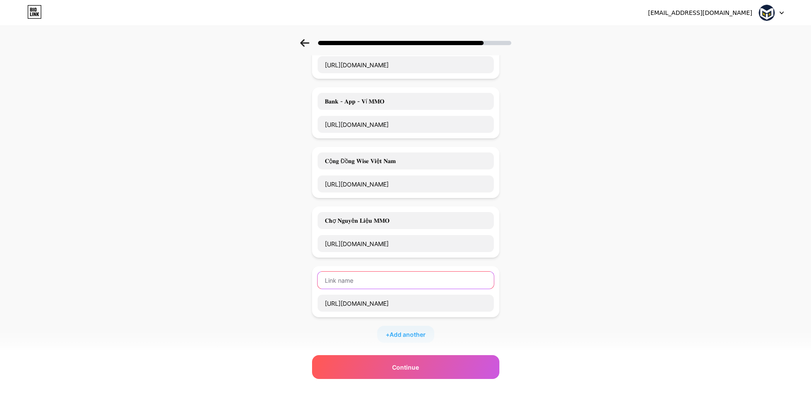
click at [381, 275] on input "text" at bounding box center [406, 280] width 176 height 17
paste input "𝐓à𝐢 𝐍𝐠𝐮𝐲ê𝐧 𝐌𝐌𝐎"
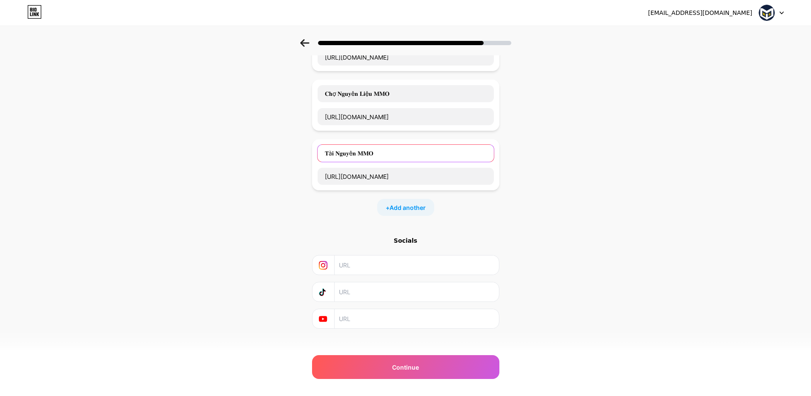
scroll to position [1041, 0]
type input "𝐓à𝐢 𝐍𝐠𝐮𝐲ê𝐧 𝐌𝐌𝐎"
click at [416, 205] on span "Add another" at bounding box center [407, 206] width 36 height 9
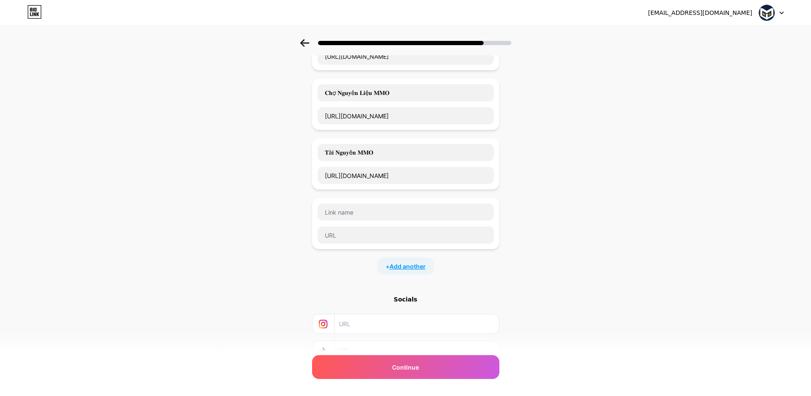
click at [409, 265] on span "Add another" at bounding box center [407, 266] width 36 height 9
click at [409, 318] on div "+ Add another" at bounding box center [405, 325] width 57 height 17
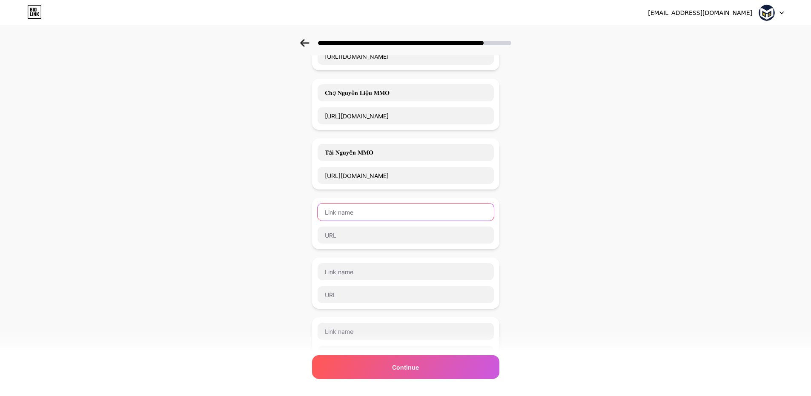
click at [351, 217] on input "text" at bounding box center [406, 211] width 176 height 17
paste input "𝐃ị𝐜𝐡 𝐕ụ 𝐌𝐌𝐎"
type input "𝐃ị𝐜𝐡 𝐕ụ 𝐌𝐌𝐎"
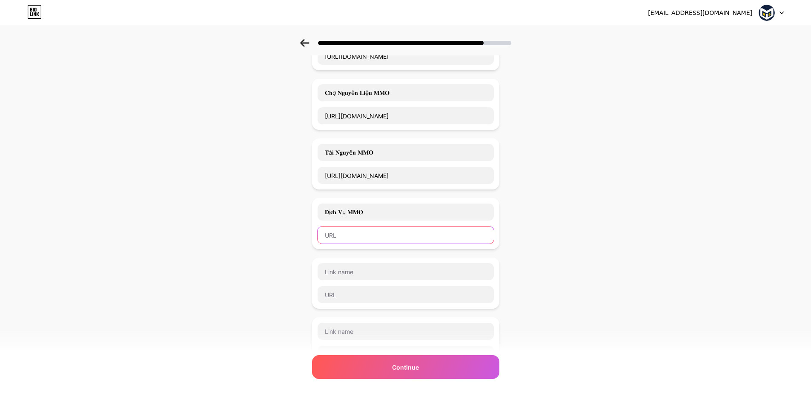
click at [353, 240] on input "text" at bounding box center [406, 234] width 176 height 17
paste input "https://signal.group/#CjQKIAgxmUzUBgPuct8nQpmkhBpt6UHWjFKxAlHMx1Re6zq7EhBz8Kl56…"
type input "https://signal.group/#CjQKIAgxmUzUBgPuct8nQpmkhBpt6UHWjFKxAlHMx1Re6zq7EhBz8Kl56…"
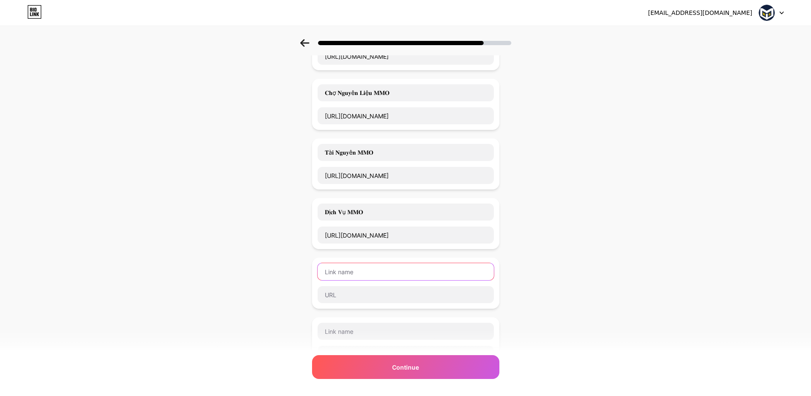
click at [357, 266] on input "text" at bounding box center [406, 271] width 176 height 17
paste input "𝐓𝐢𝐤𝐭𝐨𝐤𝐬𝐡𝐨𝐩 𝐒𝐞𝐥𝐥𝐞𝐫"
type input "𝐓𝐢𝐤𝐭𝐨𝐤𝐬𝐡𝐨𝐩 𝐒𝐞𝐥𝐥𝐞𝐫"
click at [354, 284] on div "𝐓𝐢𝐤𝐭𝐨𝐤𝐬𝐡𝐨𝐩 𝐒𝐞𝐥𝐥𝐞𝐫" at bounding box center [405, 283] width 177 height 41
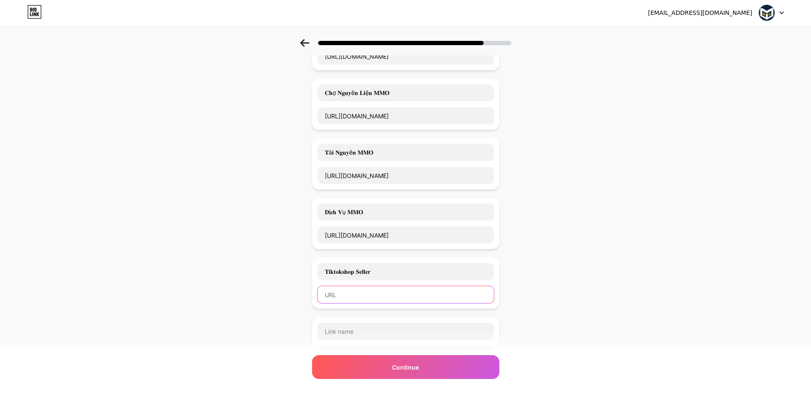
click at [354, 291] on input "text" at bounding box center [406, 294] width 176 height 17
paste input "https://signal.group/#CjQKIHRBVy7-RVHL_9TB34iIFYjHPQmlEQMV1sR8Fgq4FEobEhAL0VI4S…"
type input "https://signal.group/#CjQKIHRBVy7-RVHL_9TB34iIFYjHPQmlEQMV1sR8Fgq4FEobEhAL0VI4S…"
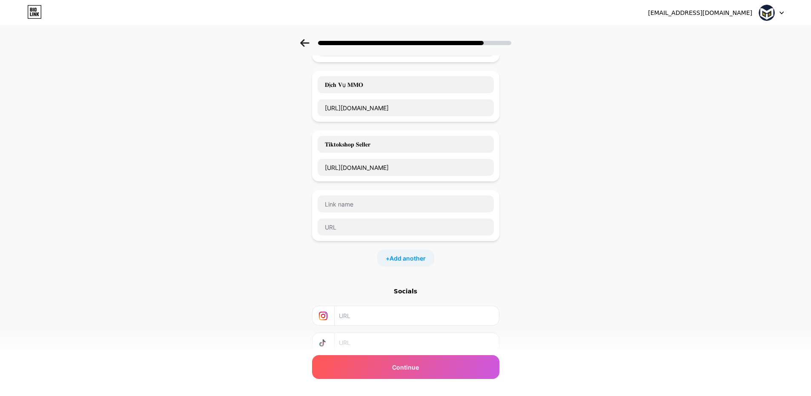
scroll to position [1168, 0]
click at [358, 199] on input "text" at bounding box center [406, 203] width 176 height 17
paste input "𝐂ộ𝐧𝐠 Đồ𝐧𝐠 𝐅𝐚𝐜𝐞𝐛𝐨𝐨𝐤 𝐕𝐢ệ𝐭 𝐍𝐚𝐦"
type input "𝐂ộ𝐧𝐠 Đồ𝐧𝐠 𝐅𝐚𝐜𝐞𝐛𝐨𝐨𝐤 𝐕𝐢ệ𝐭 𝐍𝐚𝐦"
click at [355, 235] on div at bounding box center [405, 227] width 177 height 18
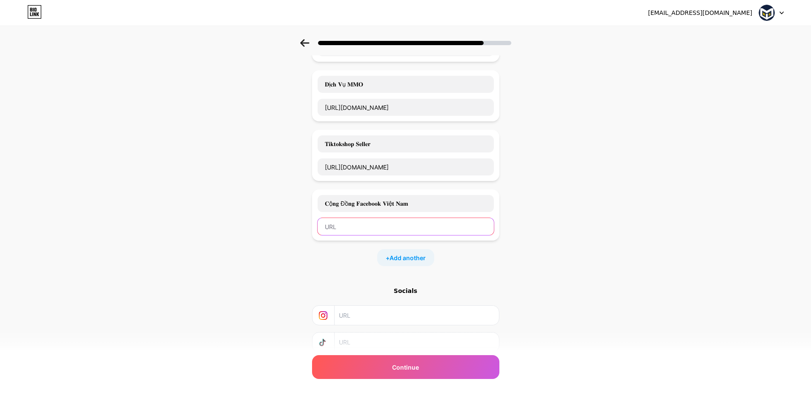
click at [359, 228] on input "text" at bounding box center [406, 226] width 176 height 17
paste input "https://signal.group/#CjQKIJJRGRuRVXFwZXfc7oTbxXKQ75WscvHxlyWFy2Z0LrGtEhBn3Y6t9…"
type input "https://signal.group/#CjQKIJJRGRuRVXFwZXfc7oTbxXKQ75WscvHxlyWFy2Z0LrGtEhBn3Y6t9…"
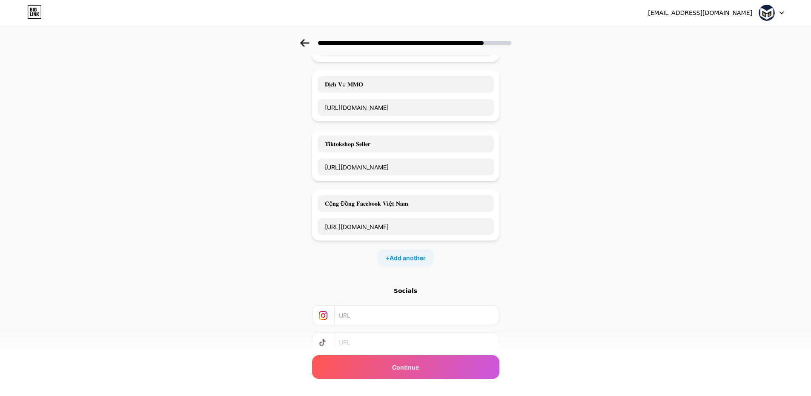
click at [389, 259] on div "+ Add another" at bounding box center [405, 257] width 57 height 17
click at [360, 265] on input "text" at bounding box center [406, 263] width 176 height 17
paste input "𝐁ả𝐨 𝐇𝐢ể𝐦 - 𝐂𝐡𝐞𝐜𝐤 𝐔𝐲 𝐓í𝐧 𝐌𝐌𝐎"
type input "𝐁ả𝐨 𝐇𝐢ể𝐦 - 𝐂𝐡𝐞𝐜𝐤 𝐔𝐲 𝐓í𝐧 𝐌𝐌𝐎"
click at [368, 280] on input "text" at bounding box center [406, 286] width 176 height 17
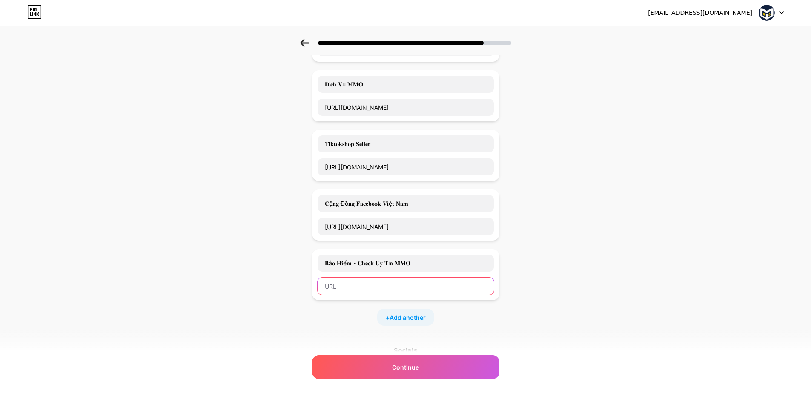
paste input "https://signal.group/#CjQKIPX8bcdpAvNEnNIMiBzMWywwapHDKQcYbs9Iw3yzjoavEhBxpLVhG…"
type input "https://signal.group/#CjQKIPX8bcdpAvNEnNIMiBzMWywwapHDKQcYbs9Iw3yzjoavEhBxpLVhG…"
click at [389, 309] on div "+ Add another" at bounding box center [405, 317] width 57 height 17
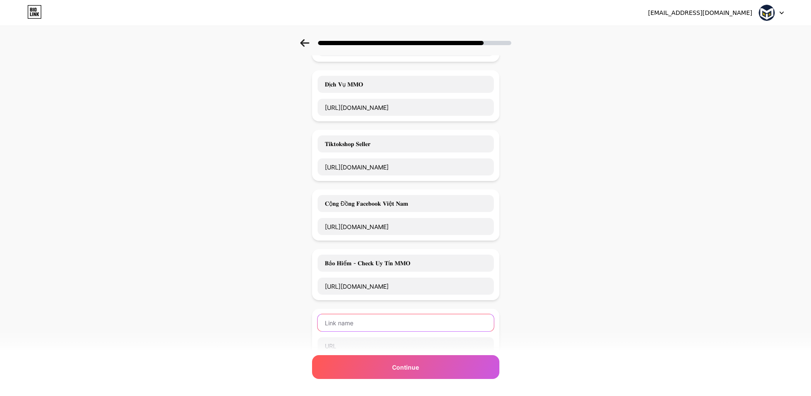
click at [367, 320] on input "text" at bounding box center [406, 322] width 176 height 17
paste input "𝐃𝐚𝐧𝐡 𝐒á𝐜𝐡 𝐒𝐜𝐚𝐦𝐦𝐞𝐫"
type input "𝐃𝐚𝐧𝐡 𝐒á𝐜𝐡 𝐒𝐜𝐚𝐦𝐦𝐞𝐫"
click at [386, 338] on input "text" at bounding box center [406, 345] width 176 height 17
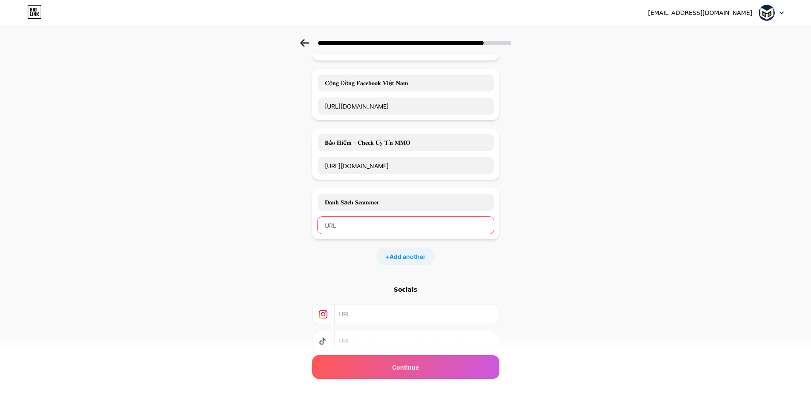
scroll to position [1296, 0]
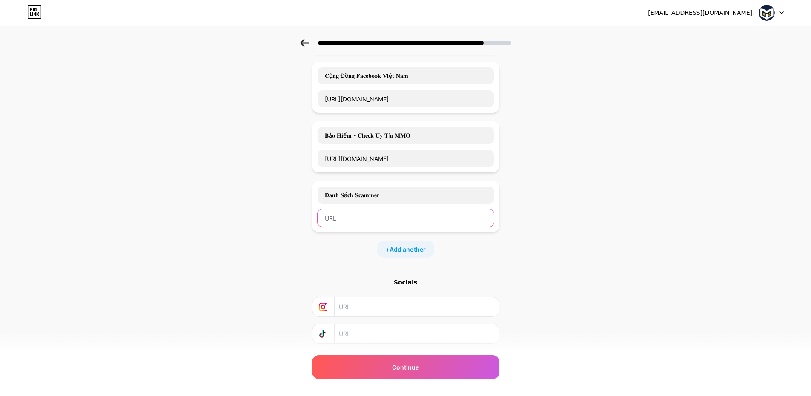
paste input "https://signal.group/#CjQKIBQQSLFySA86KvBjh4OM0-zhOa26WeEhsqyJkYnHrdq8EhDQ7Af5L…"
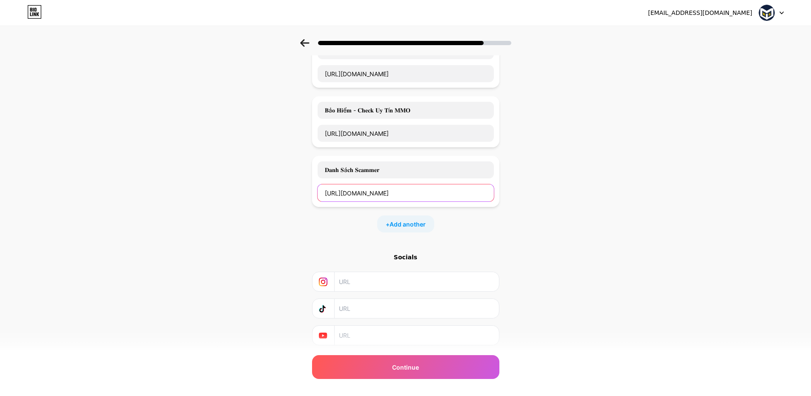
scroll to position [1347, 0]
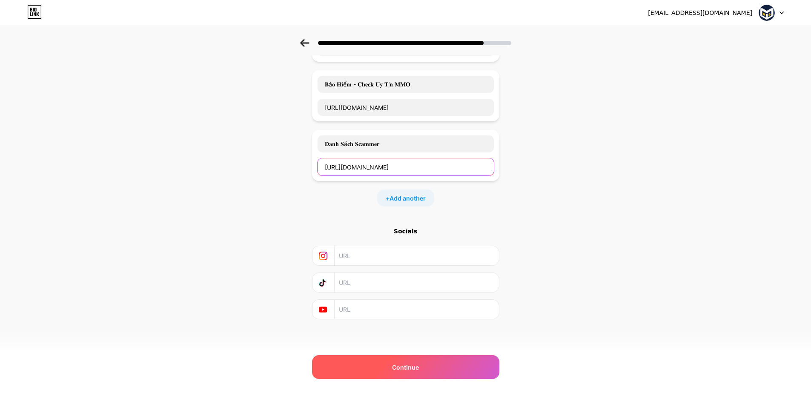
type input "https://signal.group/#CjQKIBQQSLFySA86KvBjh4OM0-zhOa26WeEhsqyJkYnHrdq8EhDQ7Af5L…"
click at [401, 370] on span "Continue" at bounding box center [405, 367] width 27 height 9
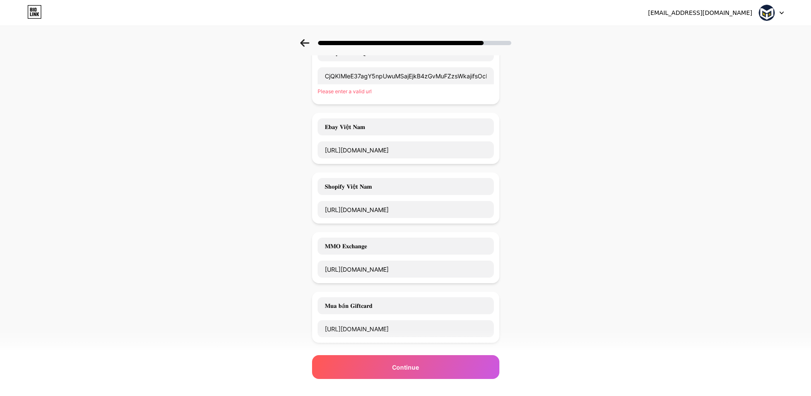
scroll to position [0, 0]
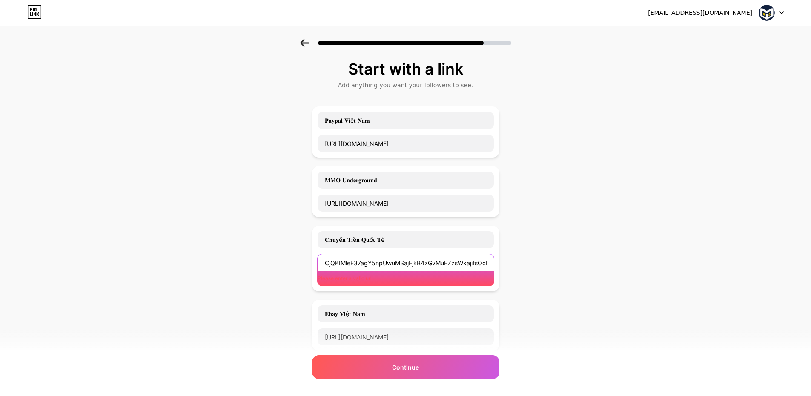
click at [384, 266] on input "CjQKIMleE37agY5npUwuMSajEjkB4zGvMuFZzsWkajifsOcBEhBkHPRWgviZY9M_co_9_Lsz" at bounding box center [406, 262] width 176 height 17
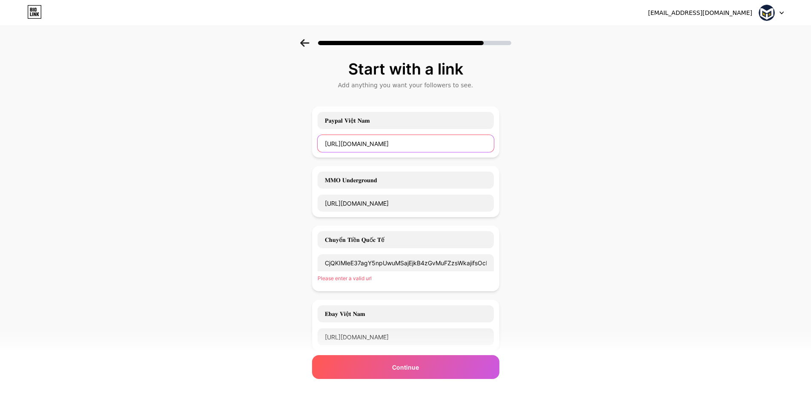
click at [377, 149] on input "https://signal.group/#CjQKIHZTPRRS9PvsR8cDprm6CAZqY8zX-u8HDUeNdEL1BeUmEhBxsPFUJ…" at bounding box center [406, 143] width 176 height 17
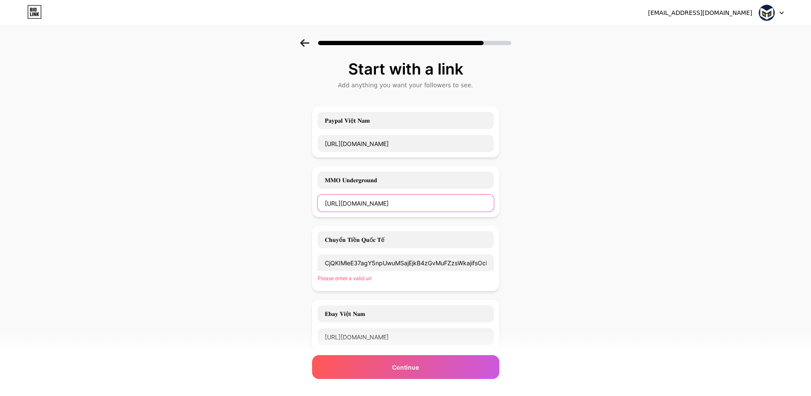
click at [387, 200] on input "https://signal.group/#CjQKIBUCXJH-KN8ai1R1_4G1kiPyjln4htcwuGnI8__kxeKiEhA1VzpT6…" at bounding box center [406, 203] width 176 height 17
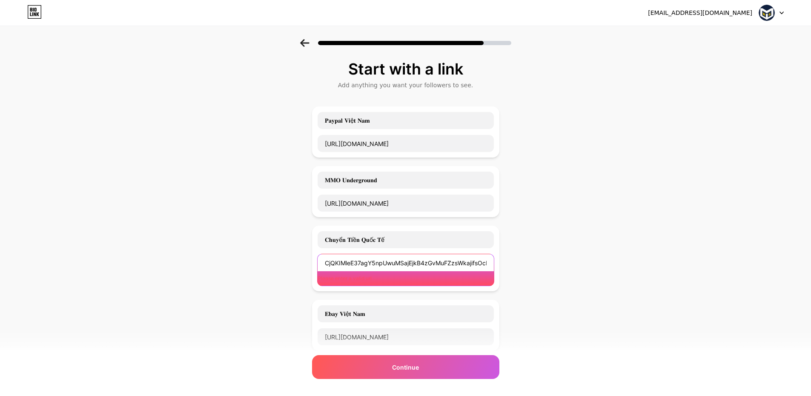
click at [379, 257] on input "CjQKIMleE37agY5npUwuMSajEjkB4zGvMuFZzsWkajifsOcBEhBkHPRWgviZY9M_co_9_Lsz" at bounding box center [406, 262] width 176 height 17
paste input "https://signal.group/#"
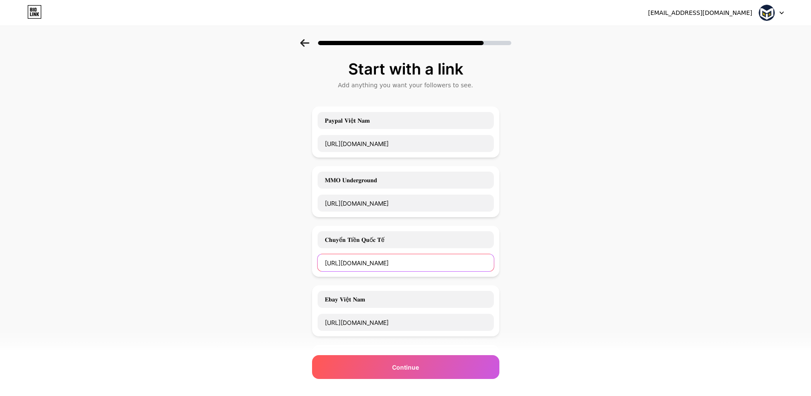
scroll to position [0, 149]
type input "https://signal.group/#CjQKIMleE37agY5npUwuMSajEjkB4zGvMuFZzsWkajifsOcBEhBkHPRWg…"
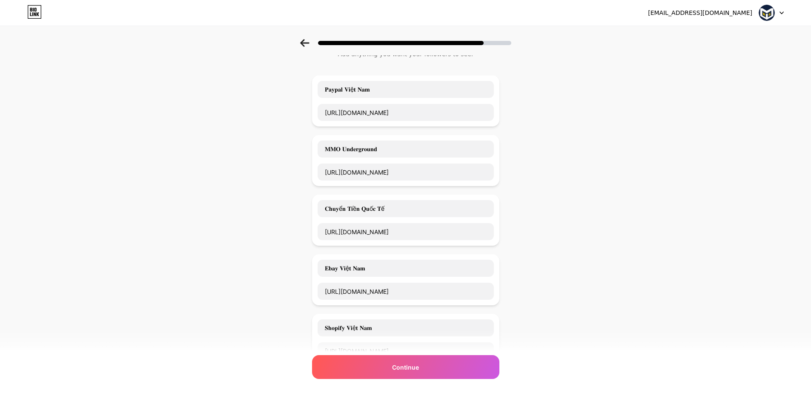
scroll to position [85, 0]
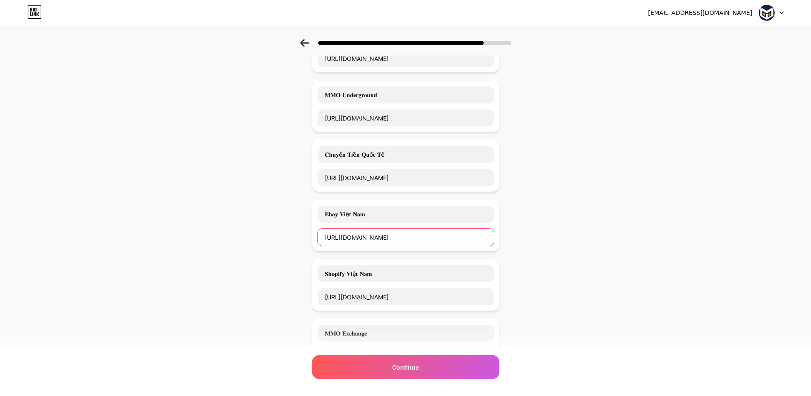
click at [360, 240] on input "https://signal.group/#CjQKINxEn7gSlhl9TxbOIrf7ZB-sUxwPnNcV102twItT2QjhEhD2-vFJ7…" at bounding box center [406, 237] width 176 height 17
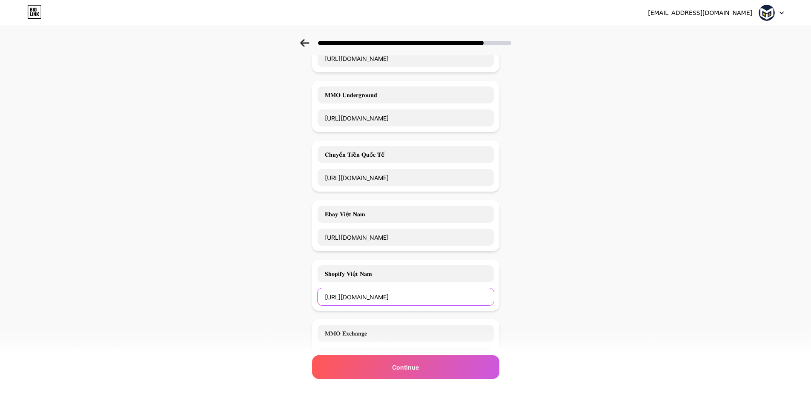
click at [367, 300] on input "https://signal.group/#CjQKIOGeHbsnqBBj1Rz3ZEqNcaV_CV5Gaj4ffN5gzpPepsoCEhBwpKfTj…" at bounding box center [406, 296] width 176 height 17
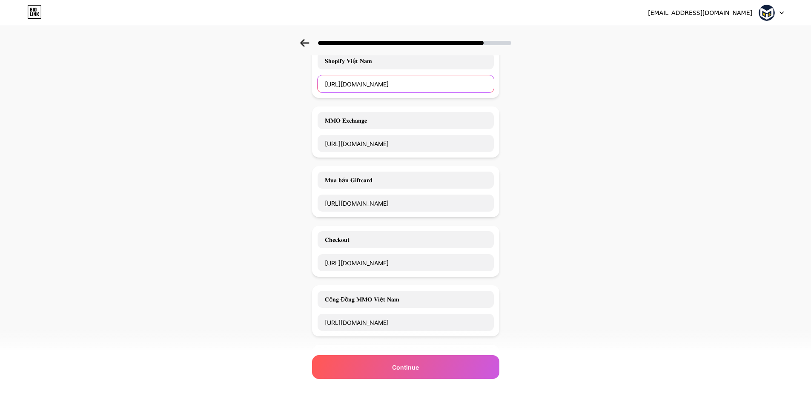
scroll to position [213, 0]
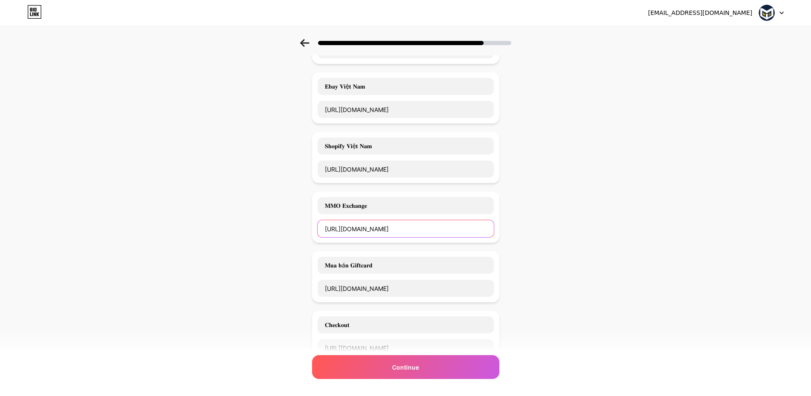
click at [368, 226] on input "https://signal.group/#CjQKIBEURhH9ch5zYeJeimEdnsWIfVOQkVBn0zVlzbcpLErWEhBYYqvHR…" at bounding box center [406, 228] width 176 height 17
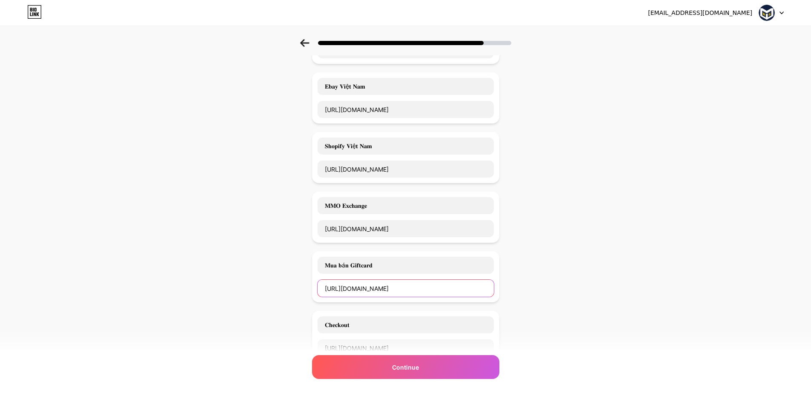
click at [378, 286] on input "https://signal.group/#CjQKIGmT1vTD5__b4VBUVv8FAYLmi_zQBcOQbXFSha2wX6GxEhAUQp21o…" at bounding box center [406, 288] width 176 height 17
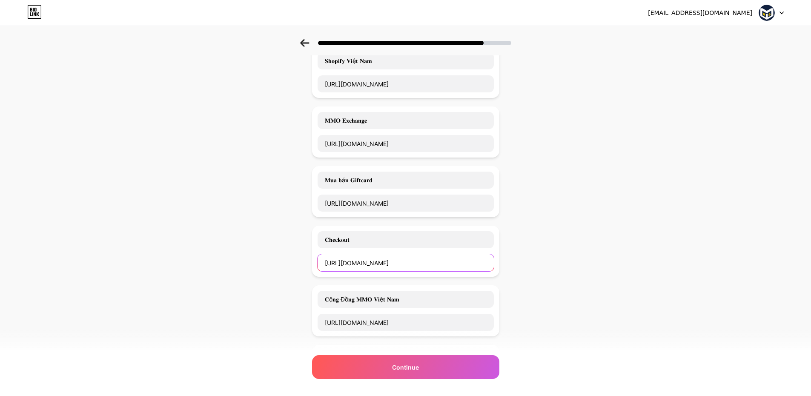
click at [360, 271] on input "https://signal.group/#CjQKIKQugi8SHeCjo1OFBCBOLdNg1BzJ5tP_CmtPm26QG8r7EhC5Cl6Nr…" at bounding box center [406, 262] width 176 height 17
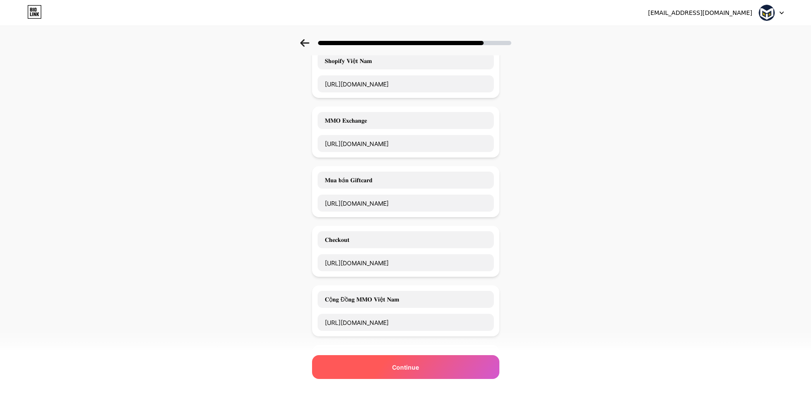
click at [378, 362] on div "Continue" at bounding box center [405, 367] width 187 height 24
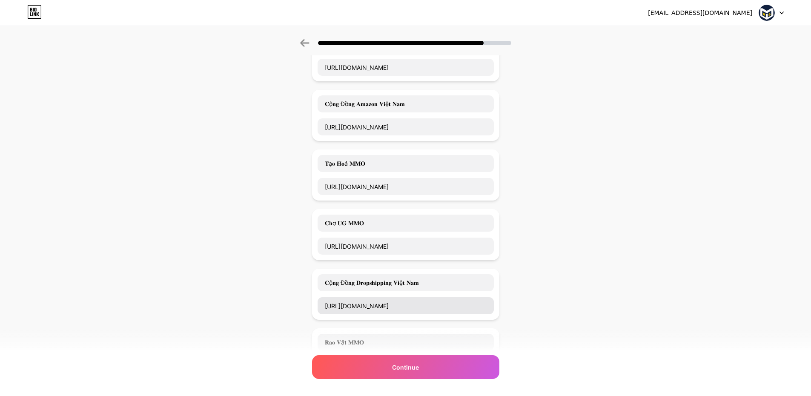
scroll to position [553, 0]
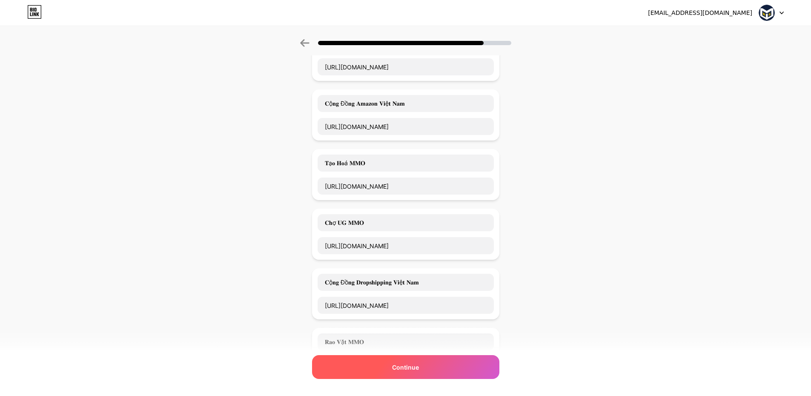
click at [433, 368] on div "Continue" at bounding box center [405, 367] width 187 height 24
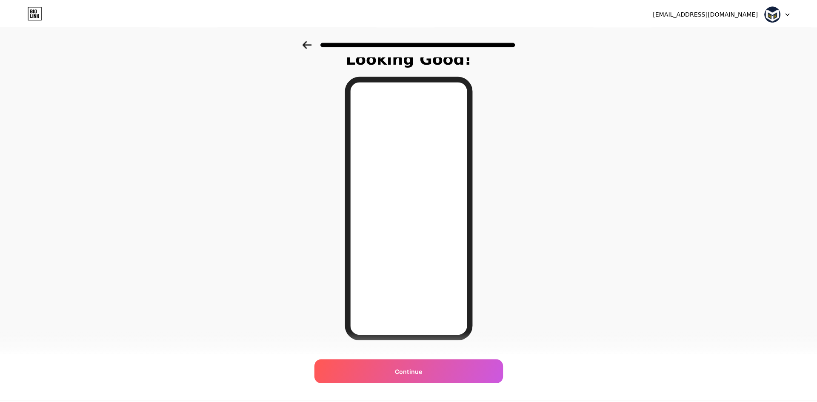
scroll to position [0, 0]
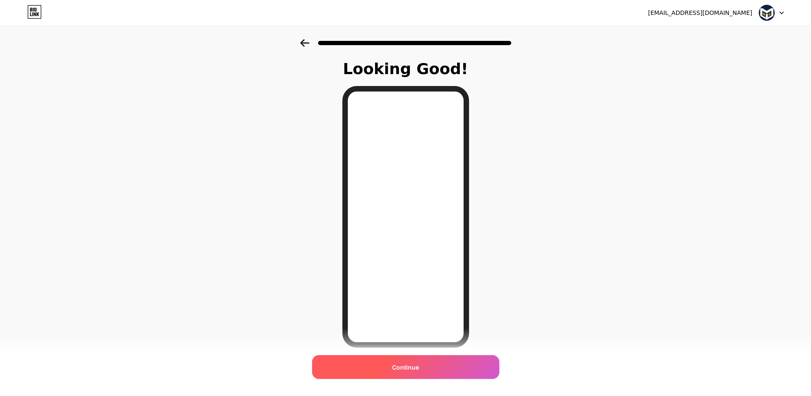
click at [429, 365] on div "Continue" at bounding box center [405, 367] width 187 height 24
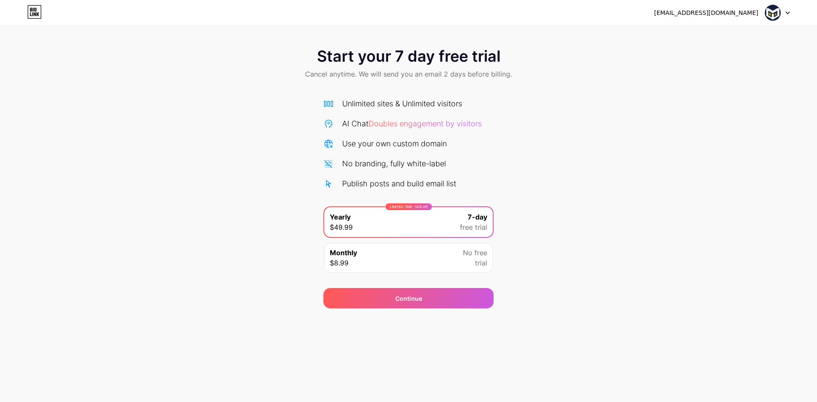
click at [777, 15] on img at bounding box center [773, 13] width 16 height 16
click at [700, 31] on li "Logout" at bounding box center [737, 34] width 106 height 23
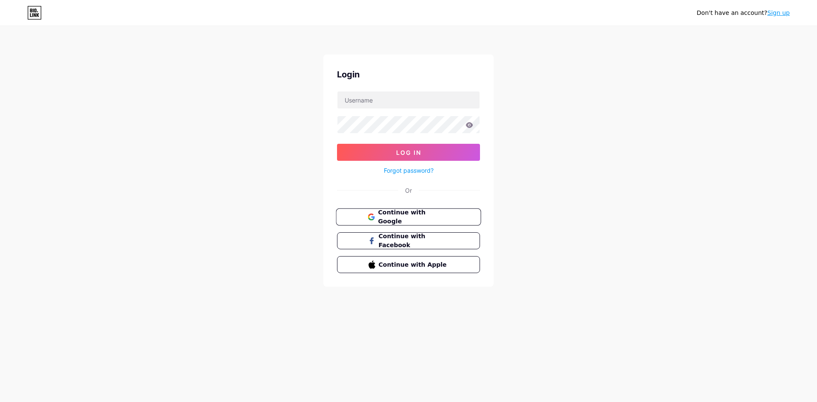
click at [430, 216] on span "Continue with Google" at bounding box center [413, 217] width 71 height 18
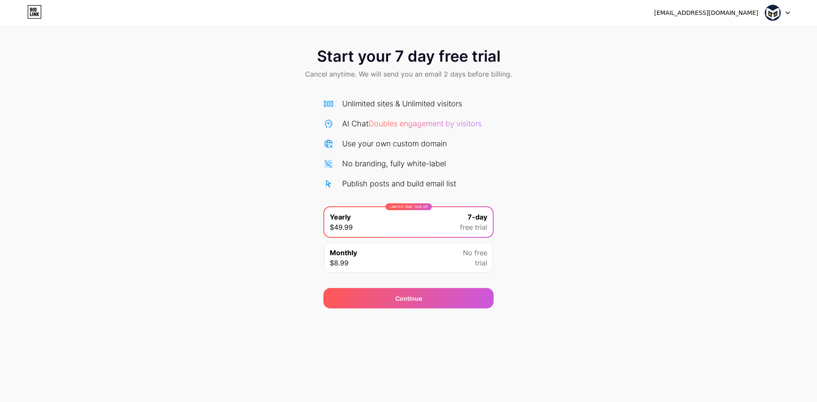
click at [770, 14] on img at bounding box center [773, 13] width 16 height 16
click at [29, 15] on icon at bounding box center [34, 12] width 14 height 14
click at [764, 13] on div "[EMAIL_ADDRESS][DOMAIN_NAME]" at bounding box center [722, 12] width 136 height 15
click at [776, 10] on img at bounding box center [773, 13] width 16 height 16
click at [705, 248] on div "Start your 7 day free trial Cancel anytime. We will send you an email 2 days be…" at bounding box center [408, 173] width 817 height 269
